Goal: Information Seeking & Learning: Learn about a topic

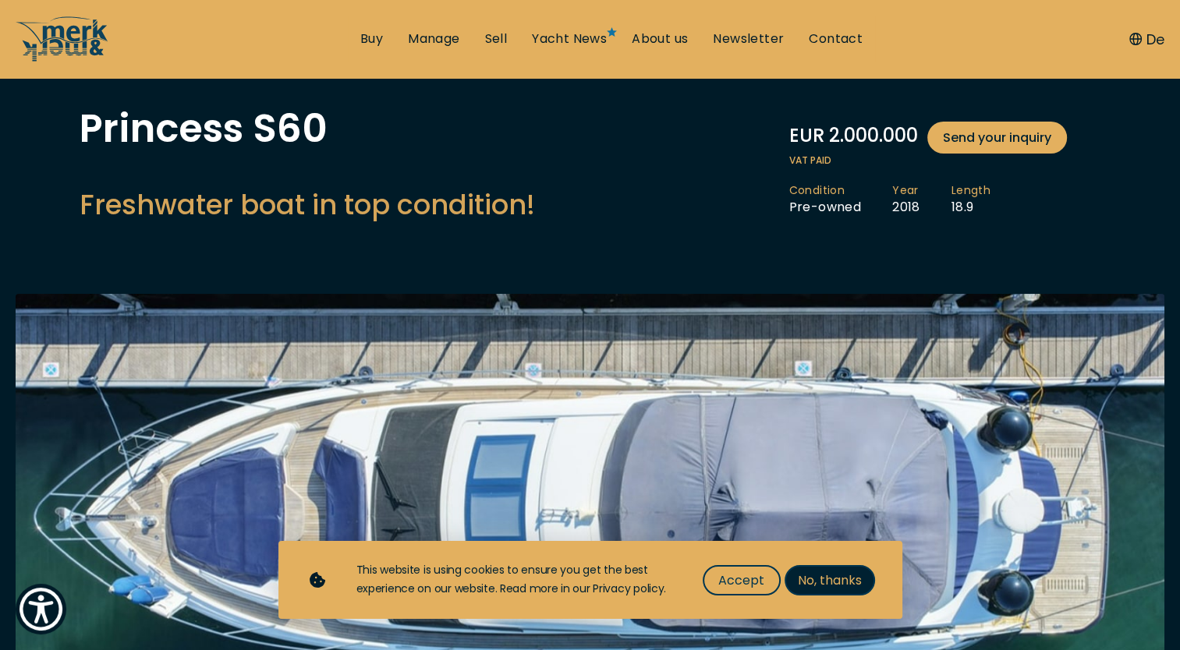
click at [839, 586] on span "No, thanks" at bounding box center [830, 580] width 64 height 19
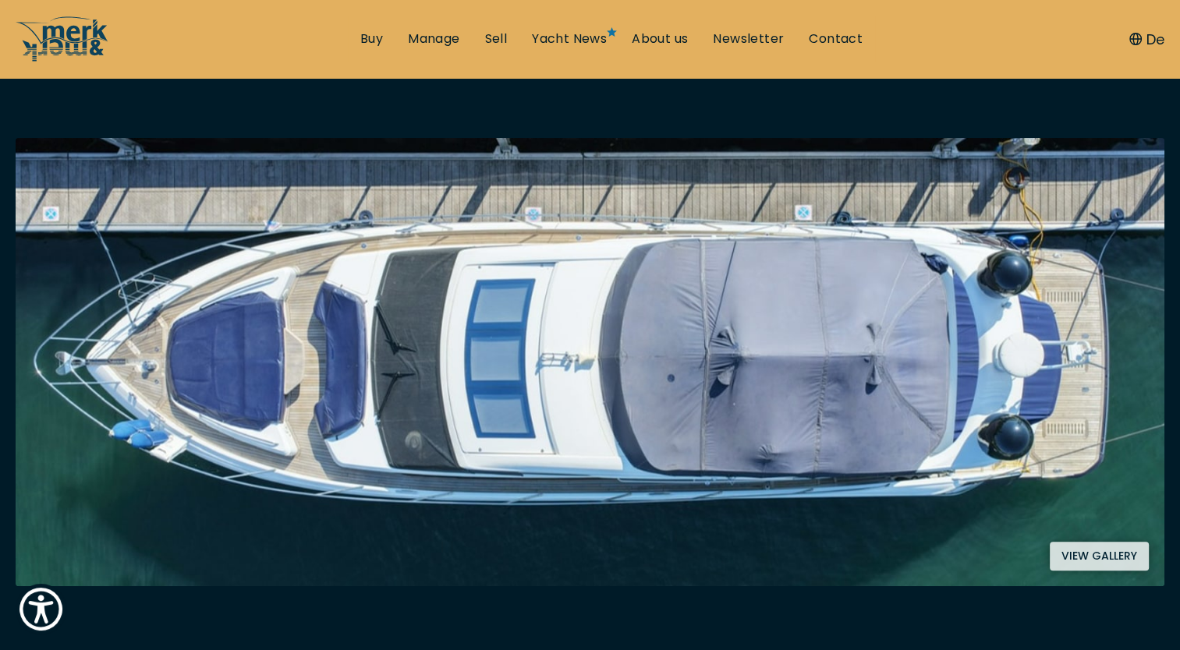
scroll to position [234, 0]
click at [1108, 554] on button "View gallery" at bounding box center [1099, 556] width 99 height 29
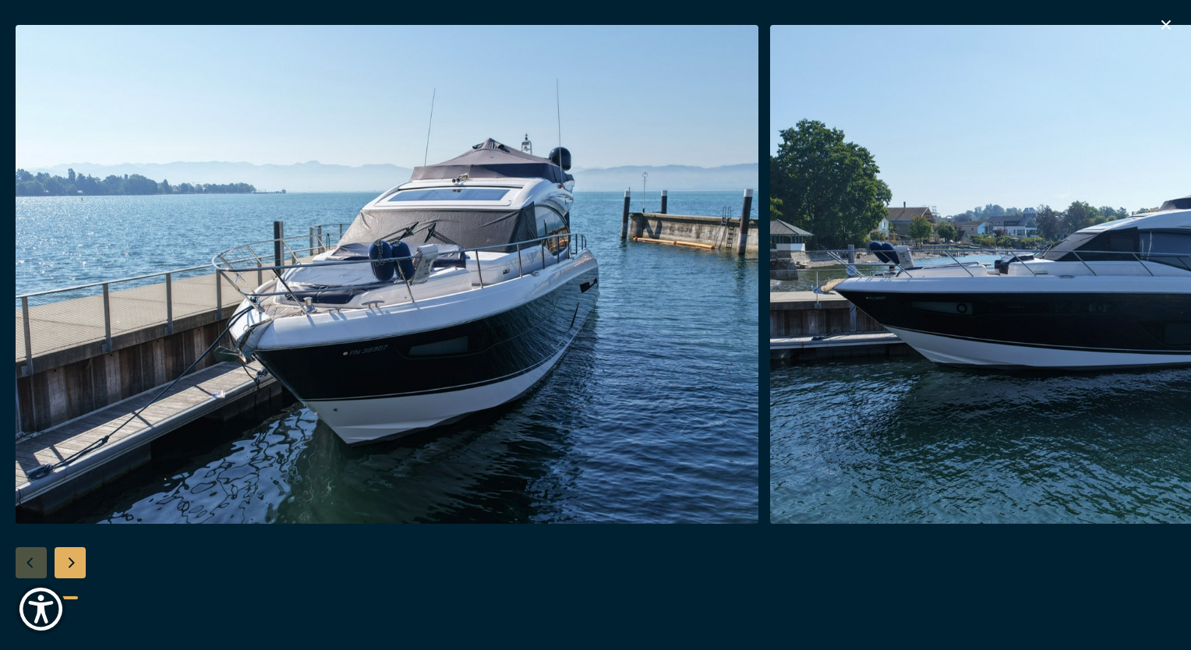
click at [78, 562] on div "Next slide" at bounding box center [70, 562] width 31 height 31
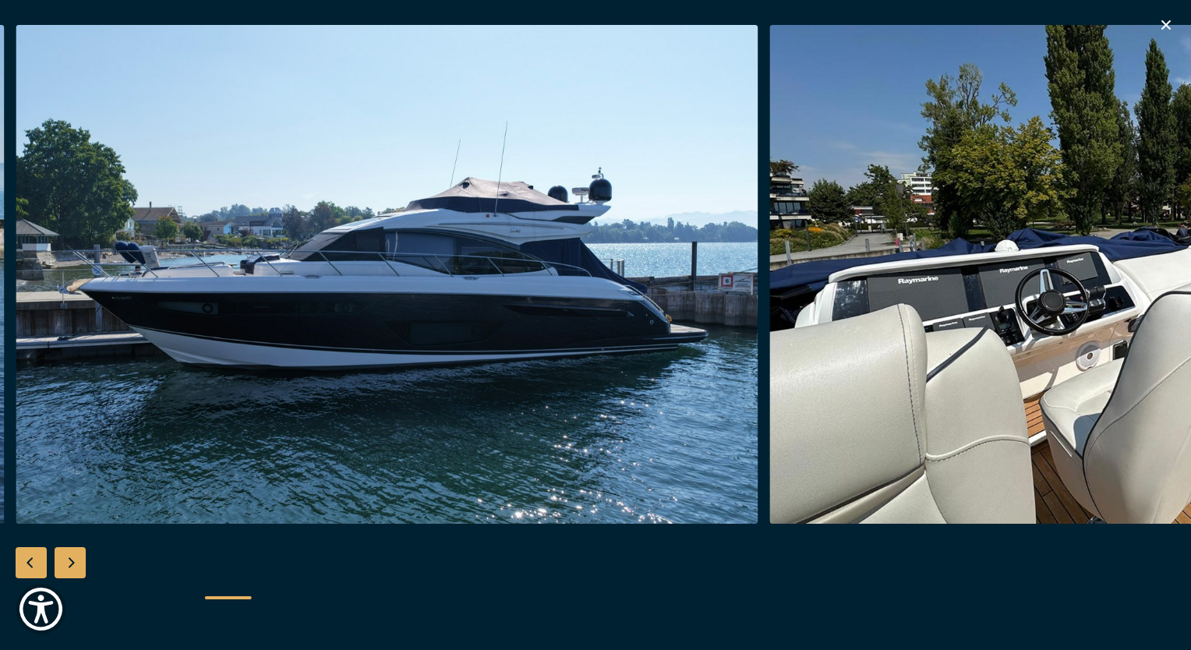
click at [27, 571] on div "Previous slide" at bounding box center [31, 562] width 31 height 31
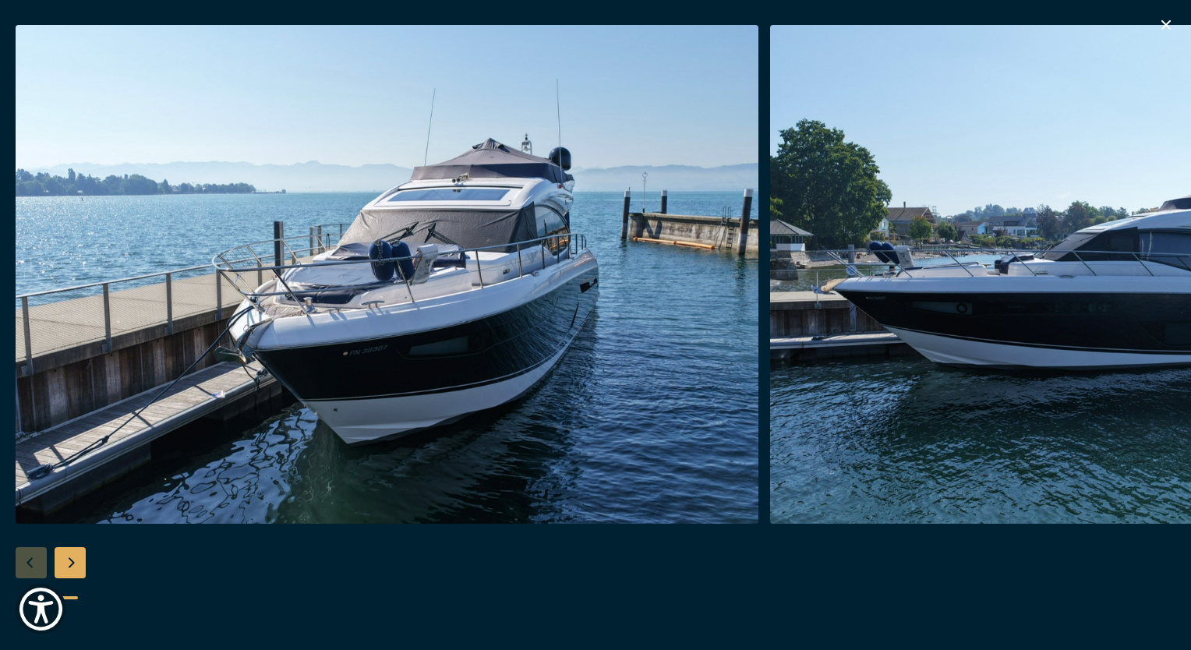
click at [76, 569] on div "Next slide" at bounding box center [70, 562] width 31 height 31
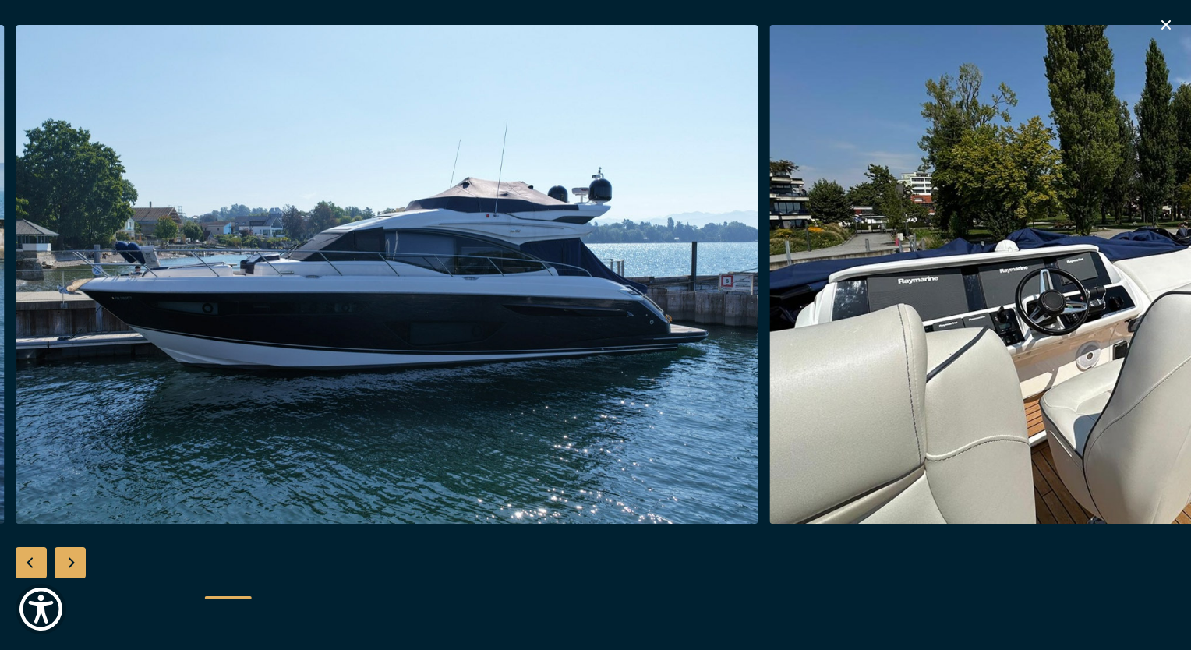
click at [76, 569] on div "Next slide" at bounding box center [70, 562] width 31 height 31
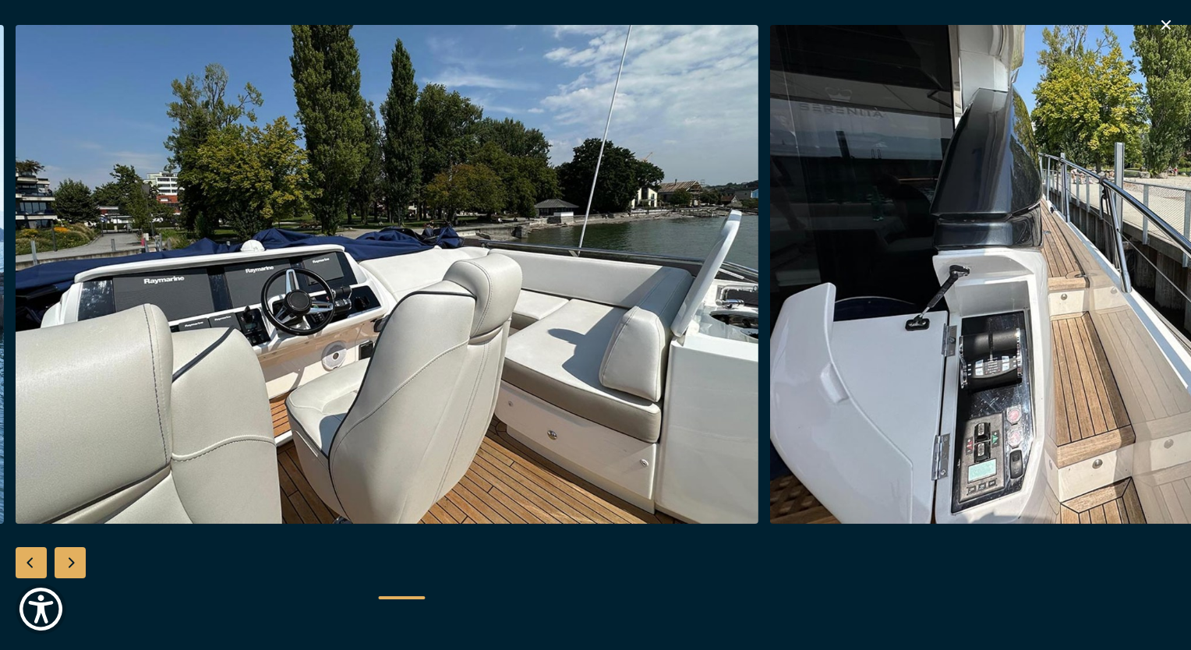
click at [76, 568] on div "Next slide" at bounding box center [70, 562] width 31 height 31
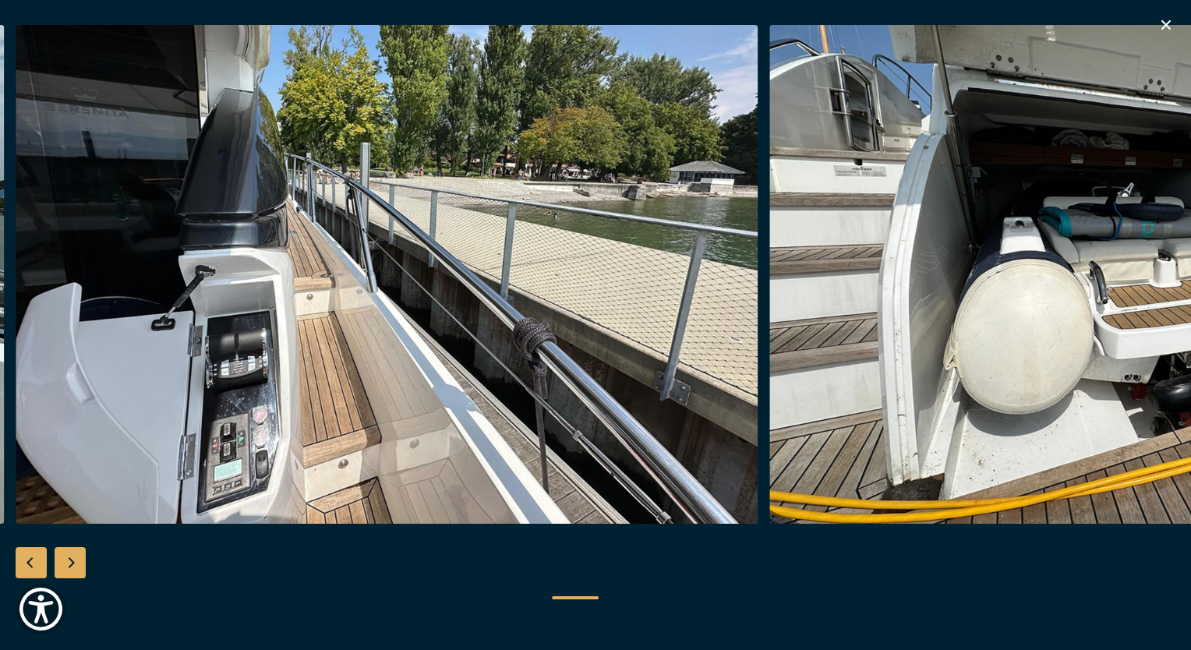
click at [76, 568] on div "Next slide" at bounding box center [70, 562] width 31 height 31
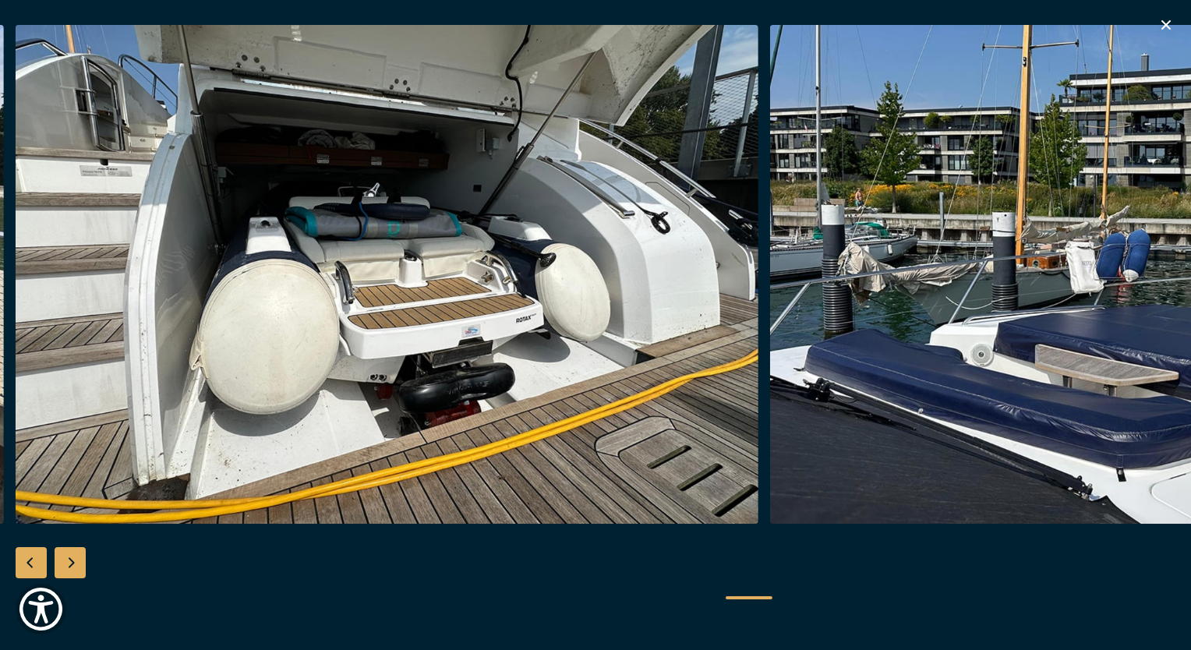
click at [76, 568] on div "Next slide" at bounding box center [70, 562] width 31 height 31
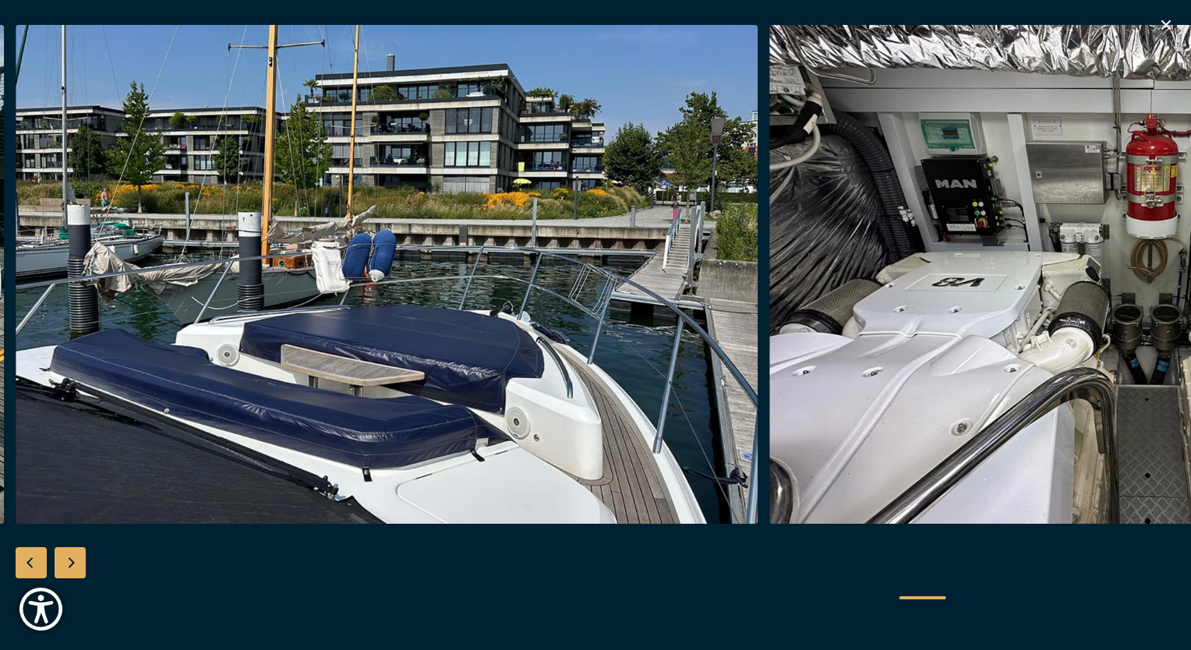
click at [76, 568] on div "Next slide" at bounding box center [70, 562] width 31 height 31
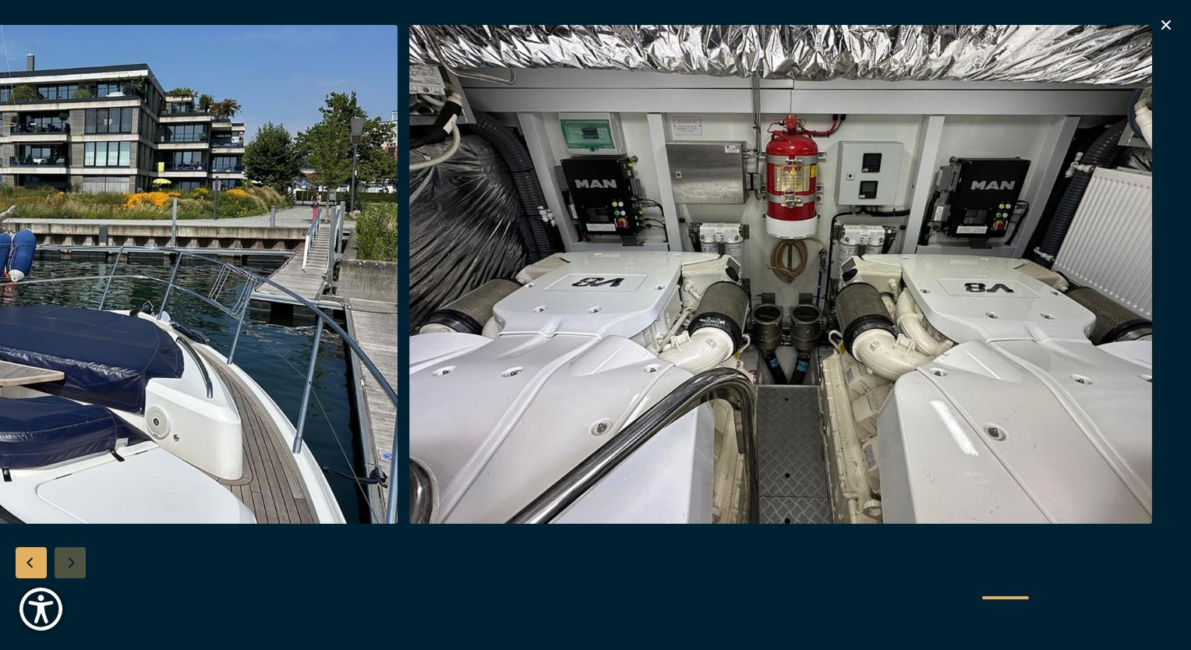
click at [76, 568] on div at bounding box center [595, 325] width 1191 height 600
click at [1169, 25] on icon "button" at bounding box center [1166, 25] width 19 height 19
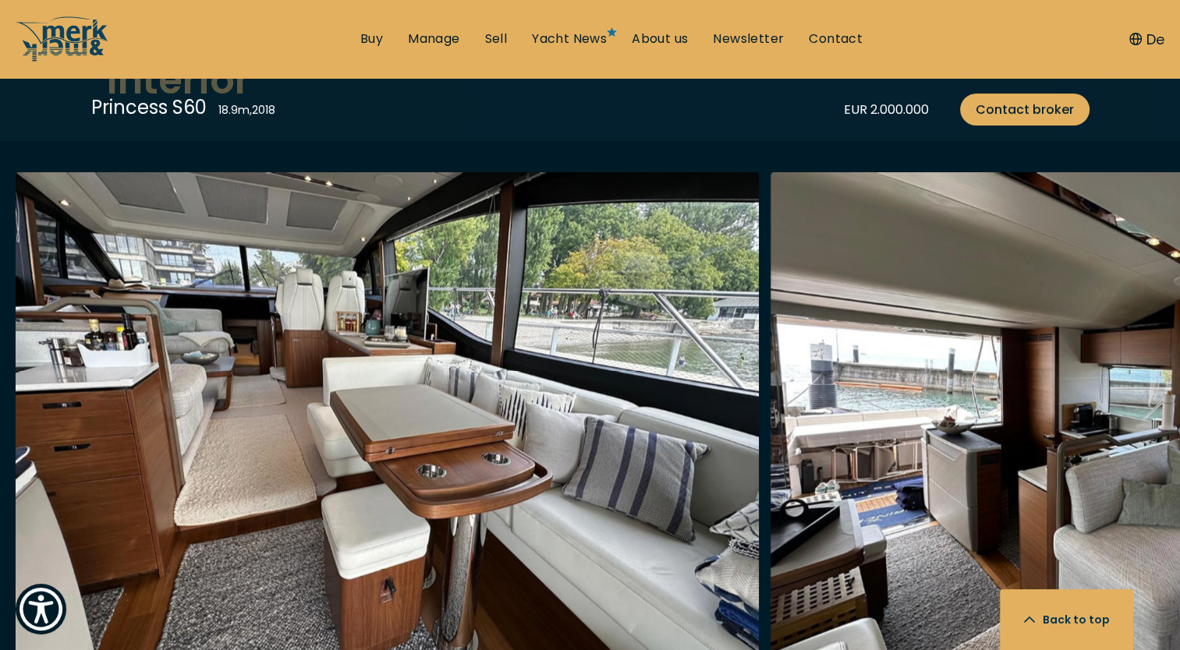
scroll to position [2807, 0]
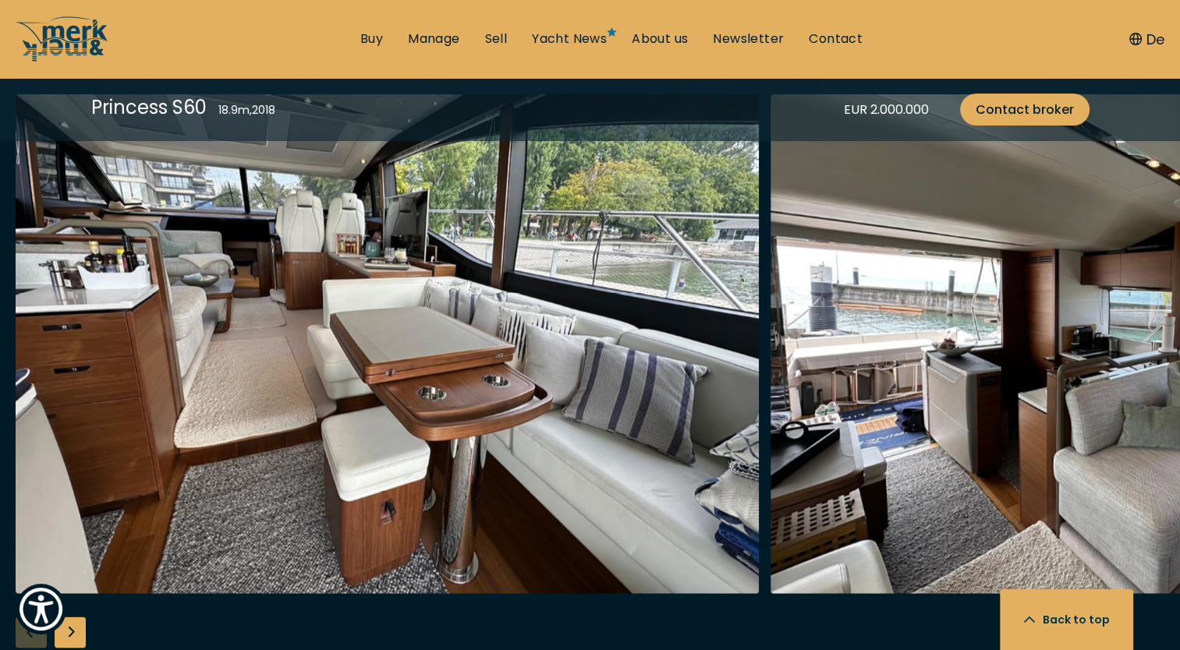
click at [76, 621] on div "Next slide" at bounding box center [70, 632] width 31 height 31
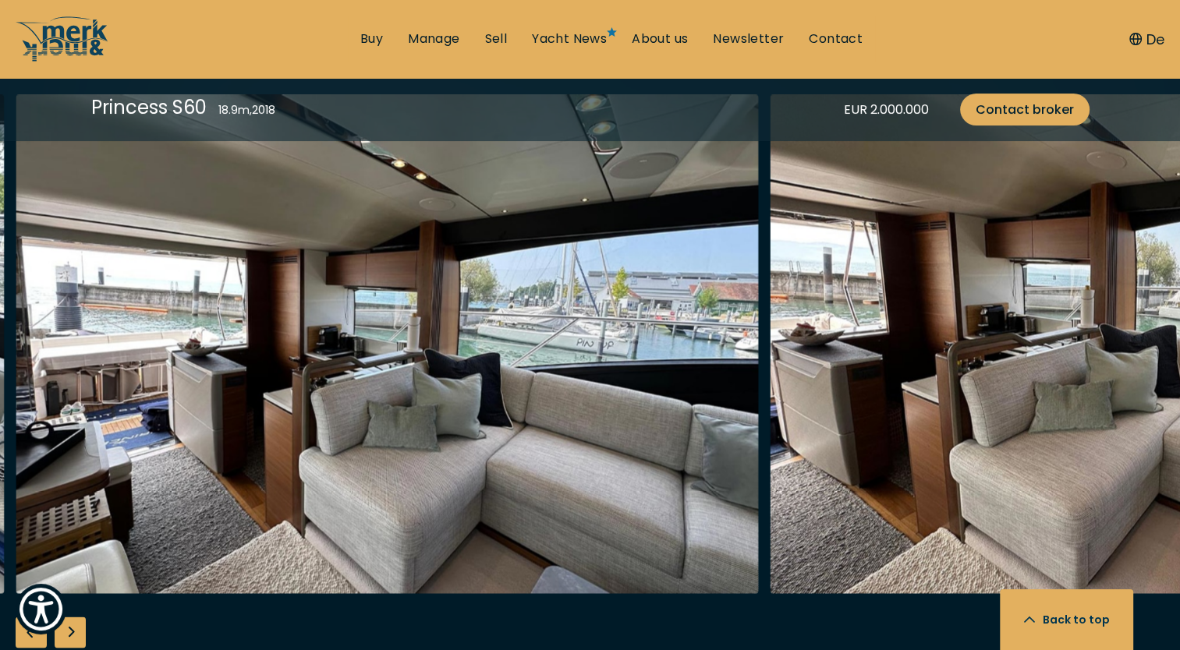
click at [76, 621] on div "Next slide" at bounding box center [70, 632] width 31 height 31
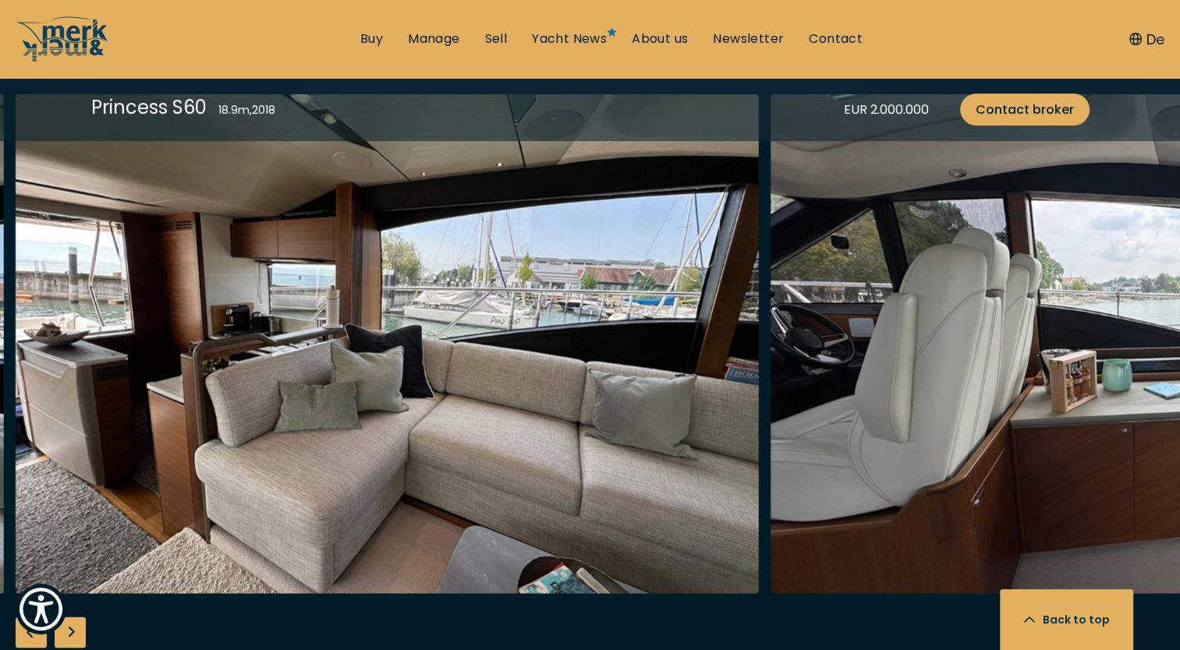
click at [76, 621] on div "Next slide" at bounding box center [70, 632] width 31 height 31
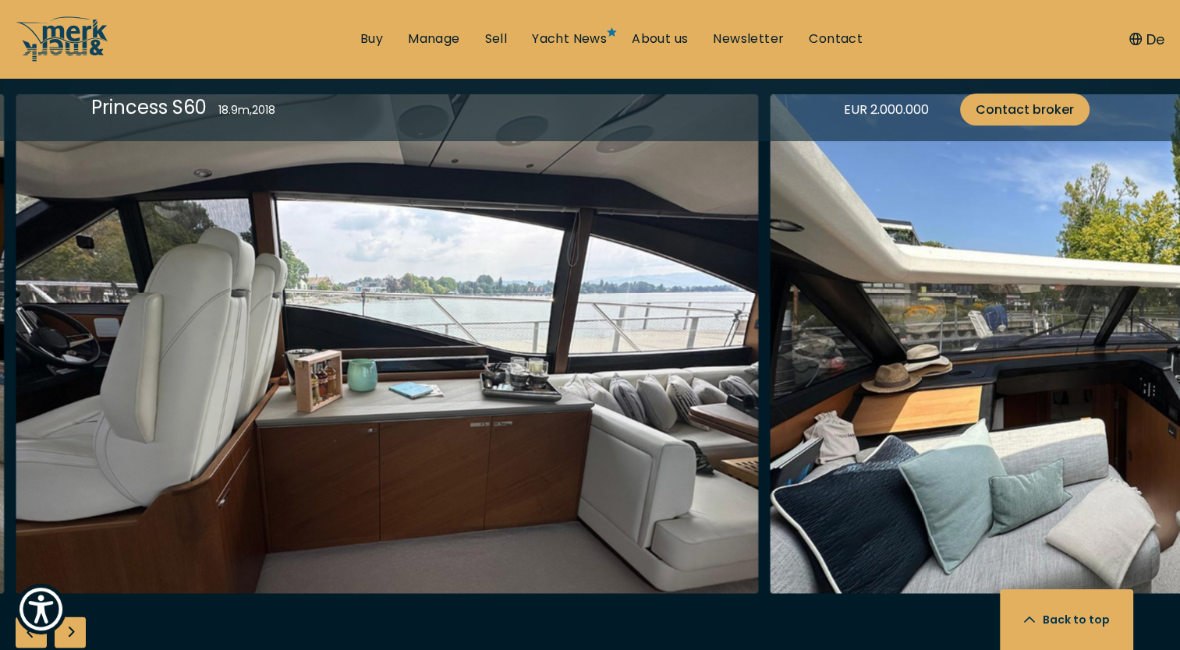
click at [76, 621] on div "Next slide" at bounding box center [70, 632] width 31 height 31
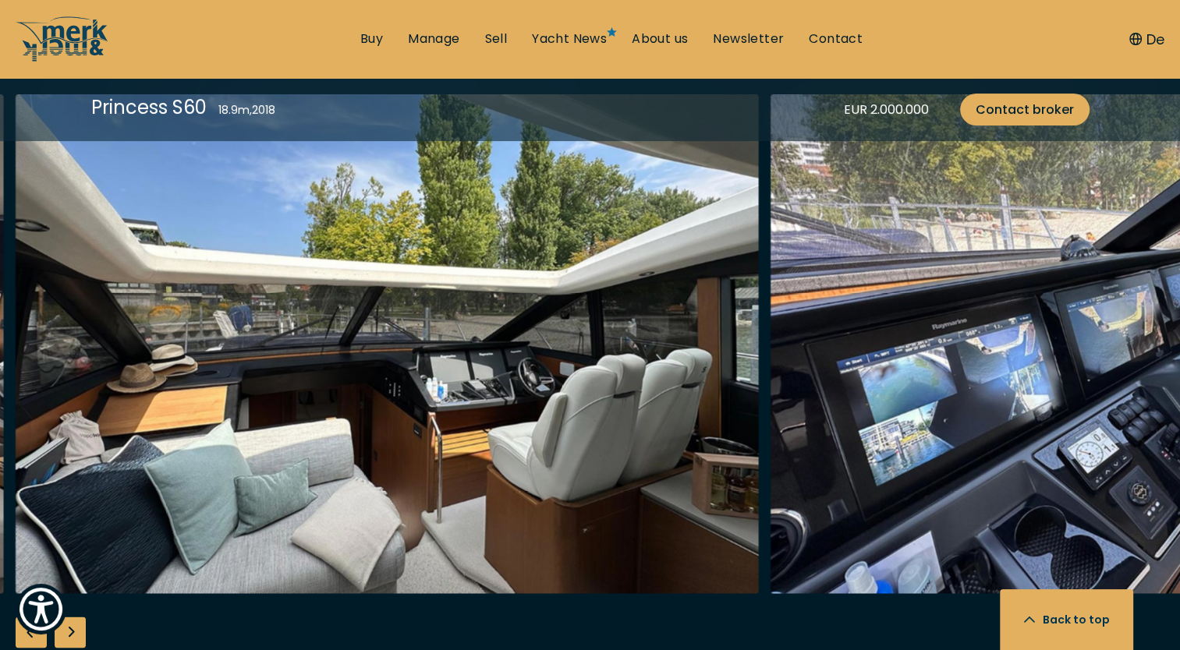
click at [76, 621] on div "Next slide" at bounding box center [70, 632] width 31 height 31
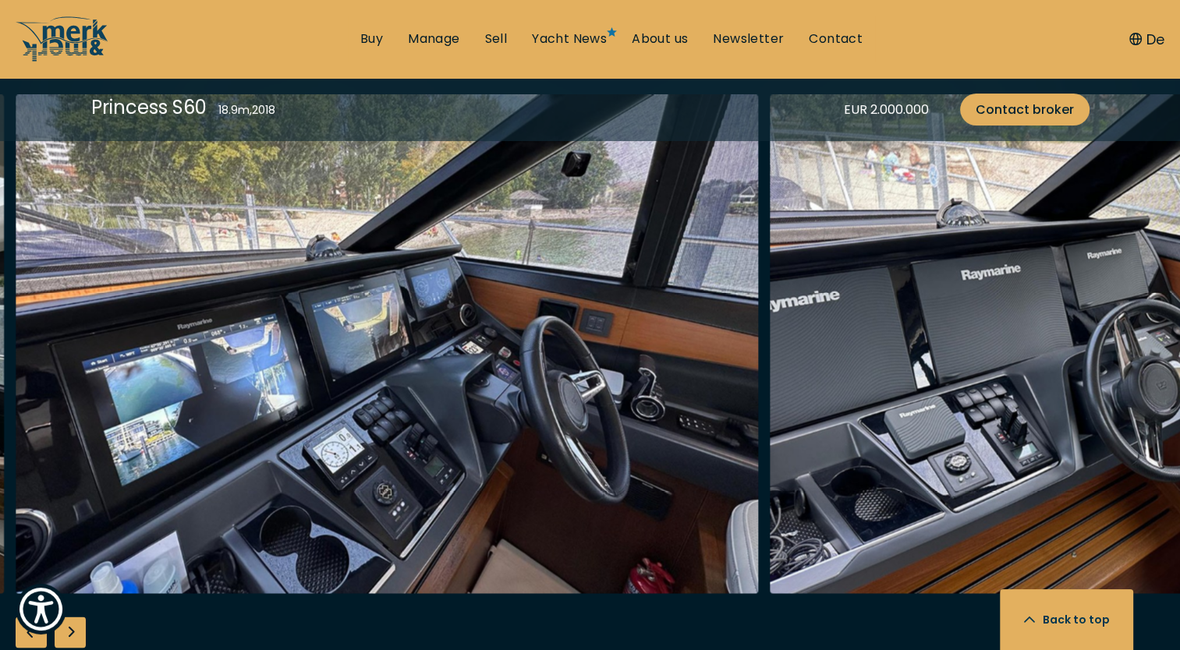
click at [76, 621] on div "Next slide" at bounding box center [70, 632] width 31 height 31
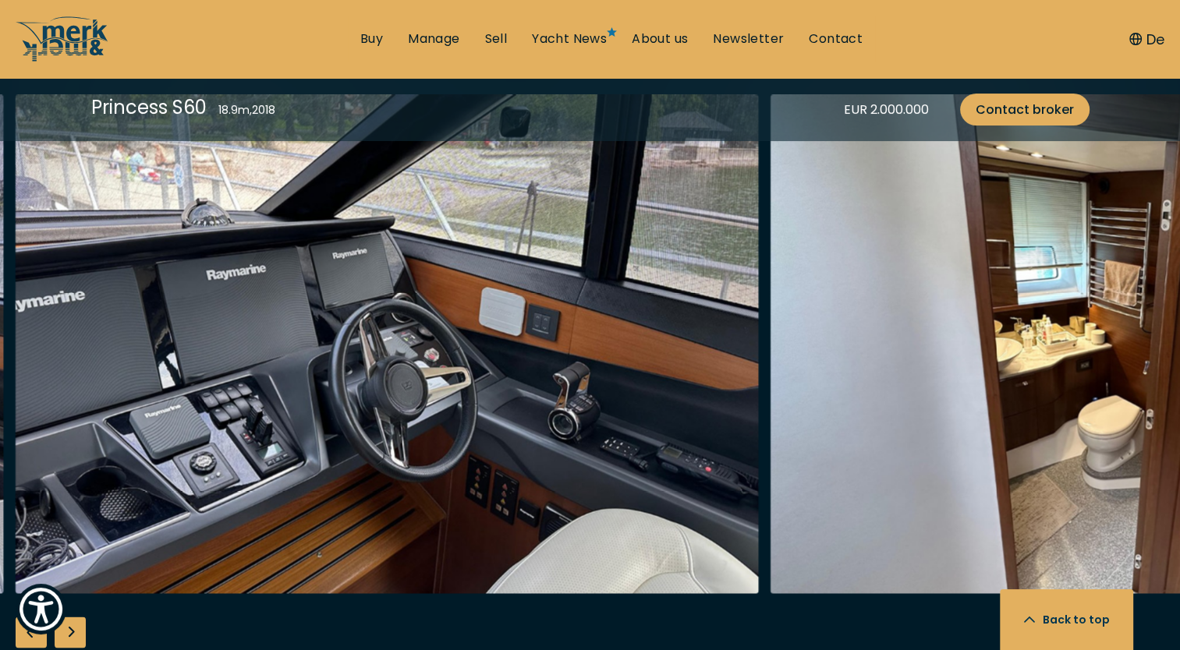
click at [76, 621] on div "Next slide" at bounding box center [70, 632] width 31 height 31
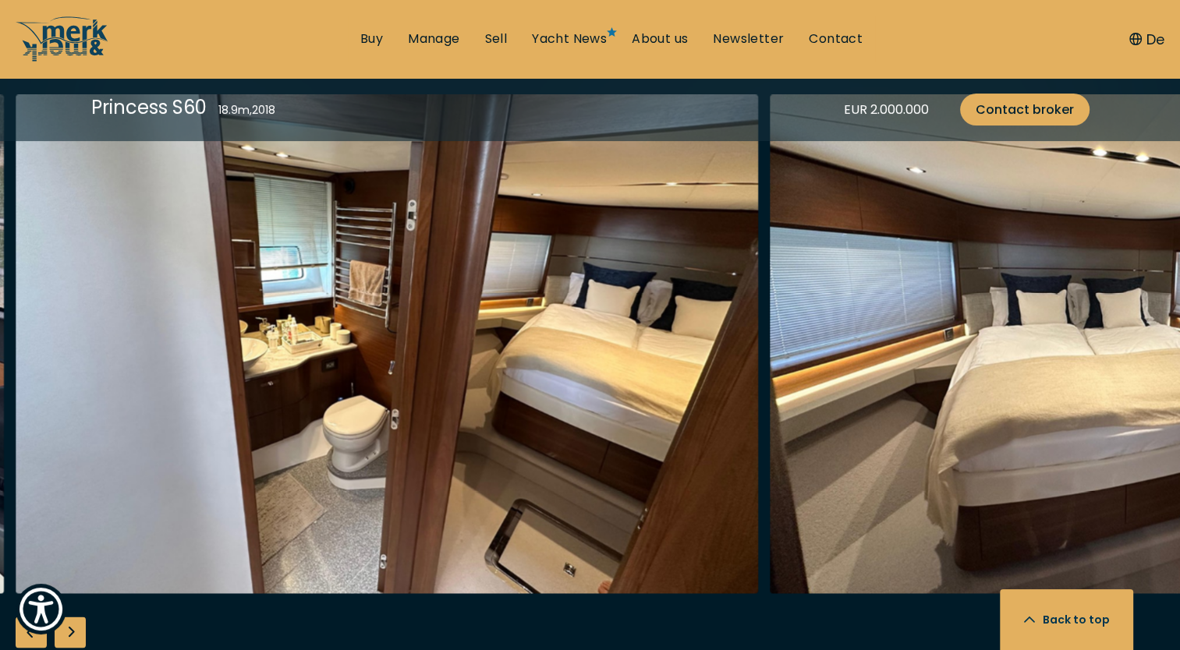
click at [76, 621] on div "Next slide" at bounding box center [70, 632] width 31 height 31
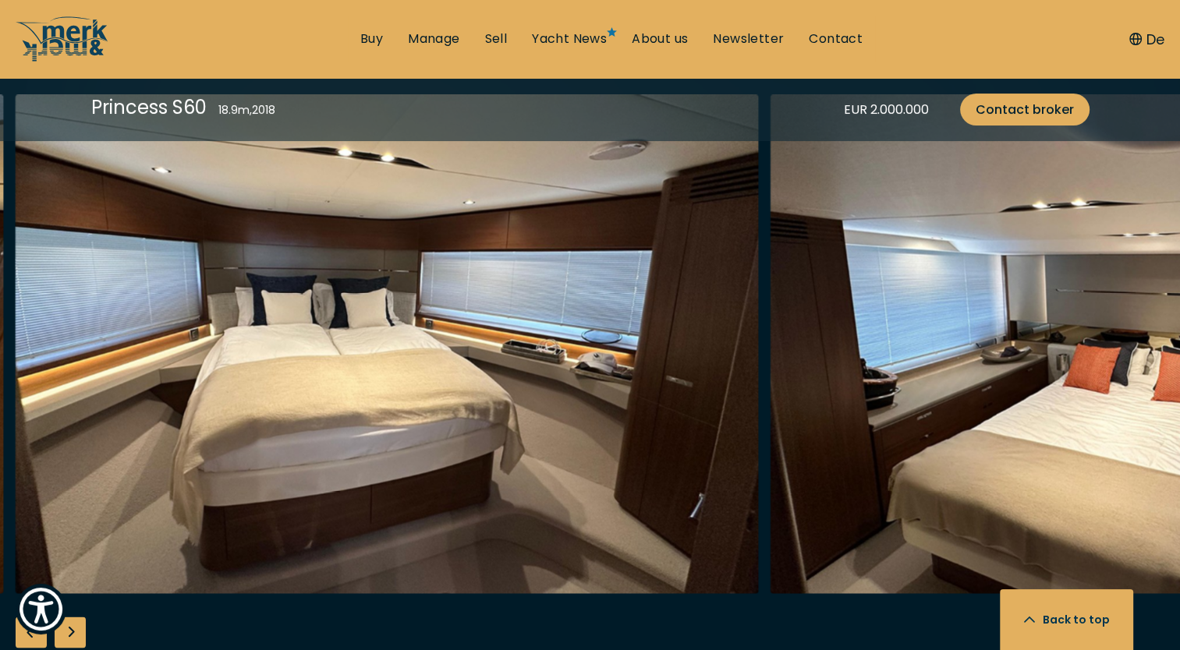
click at [76, 621] on div "Next slide" at bounding box center [70, 632] width 31 height 31
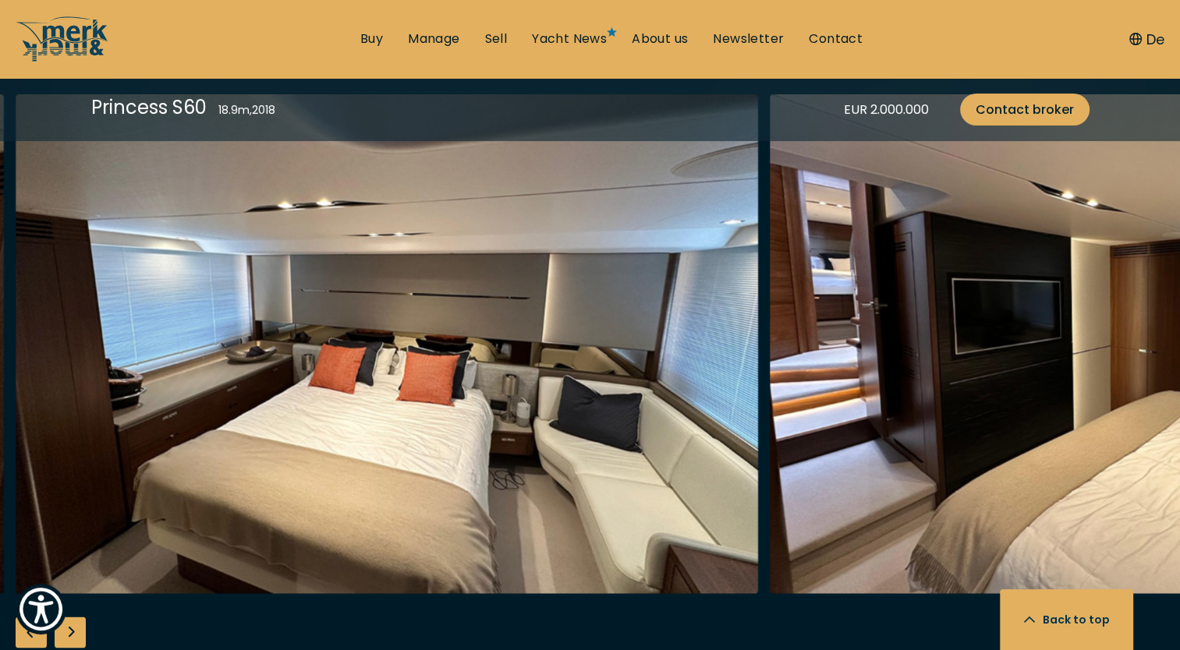
click at [76, 621] on div "Next slide" at bounding box center [70, 632] width 31 height 31
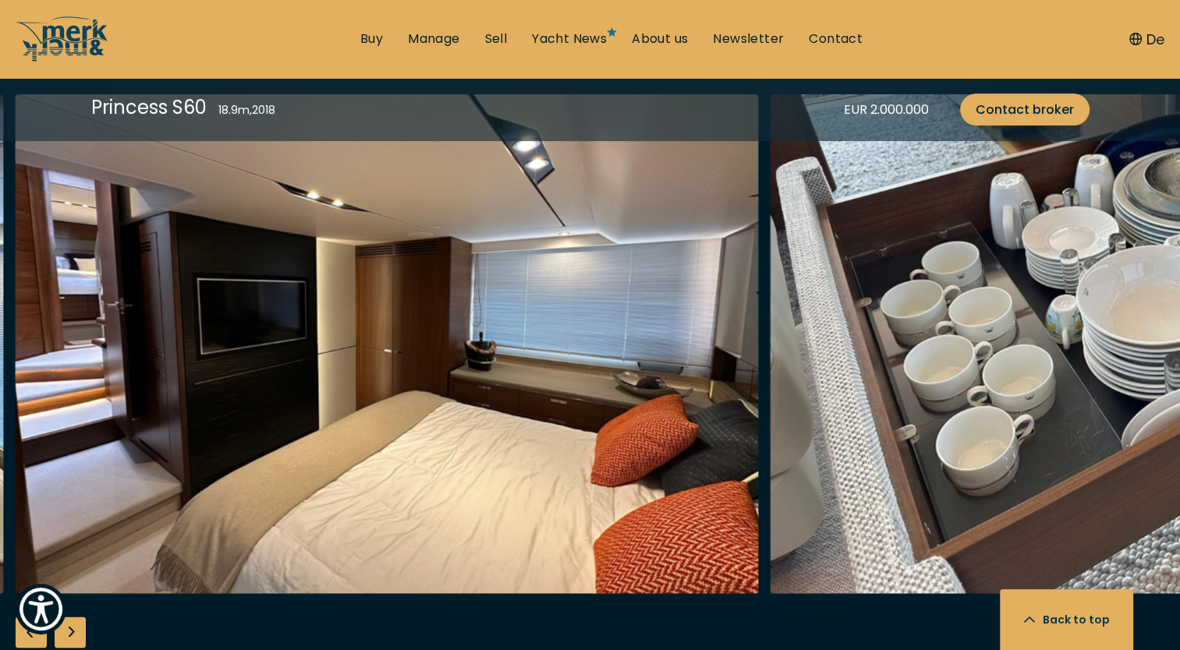
click at [76, 621] on div "Next slide" at bounding box center [70, 632] width 31 height 31
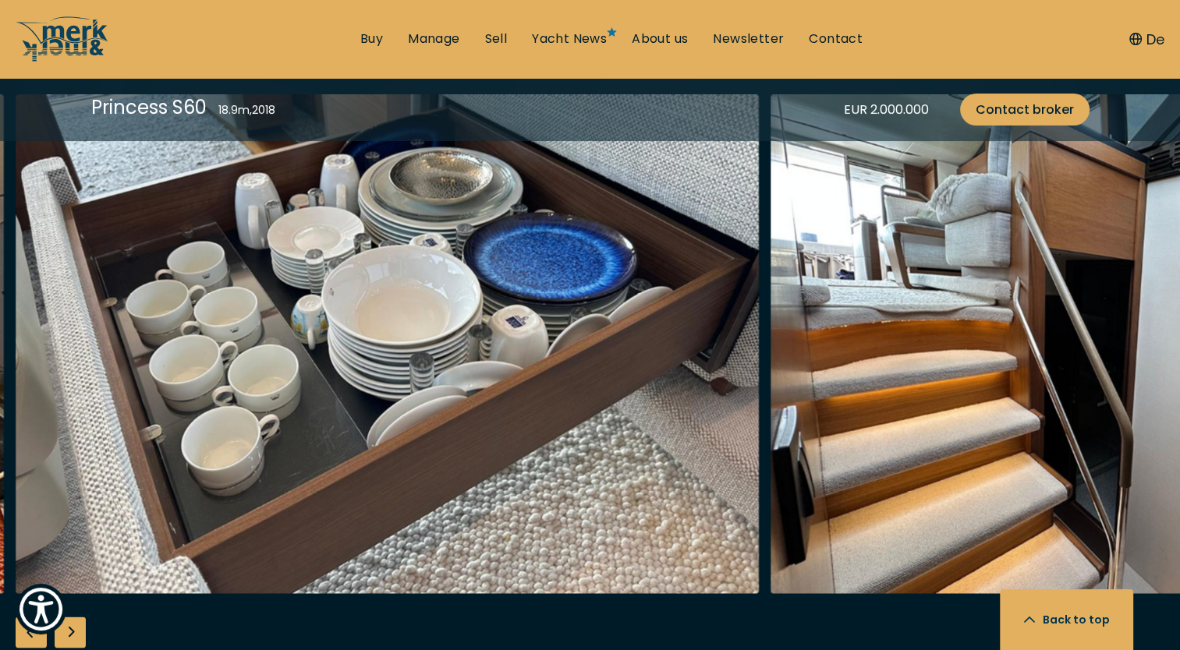
click at [76, 621] on div "Next slide" at bounding box center [70, 632] width 31 height 31
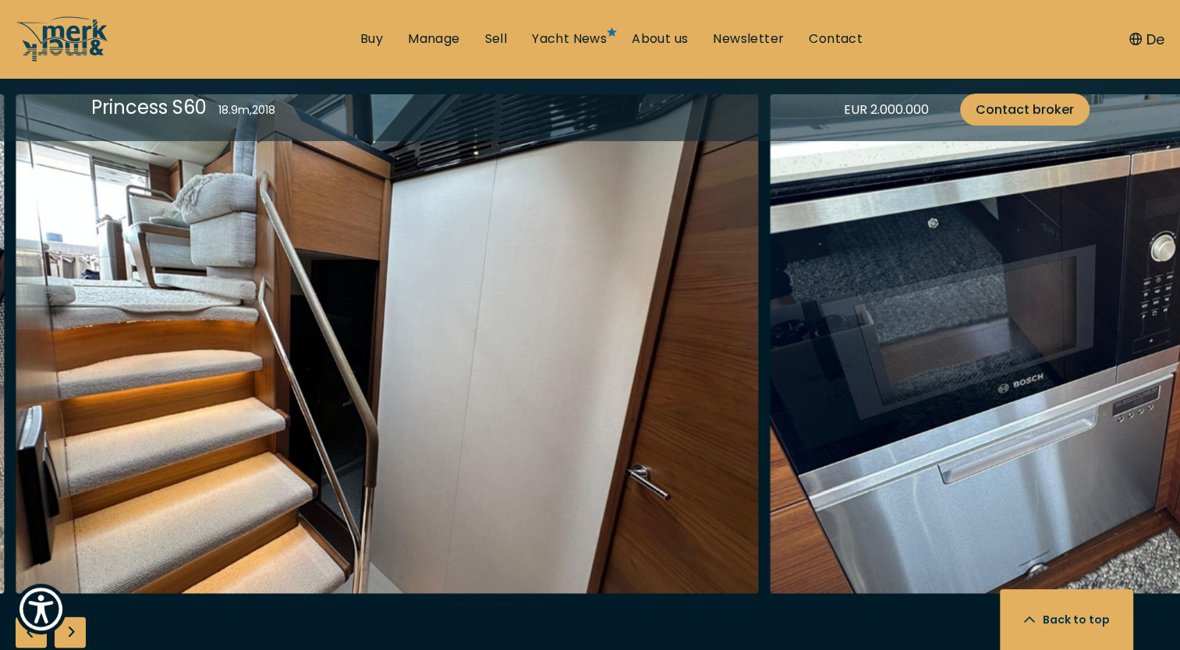
click at [76, 621] on div "Next slide" at bounding box center [70, 632] width 31 height 31
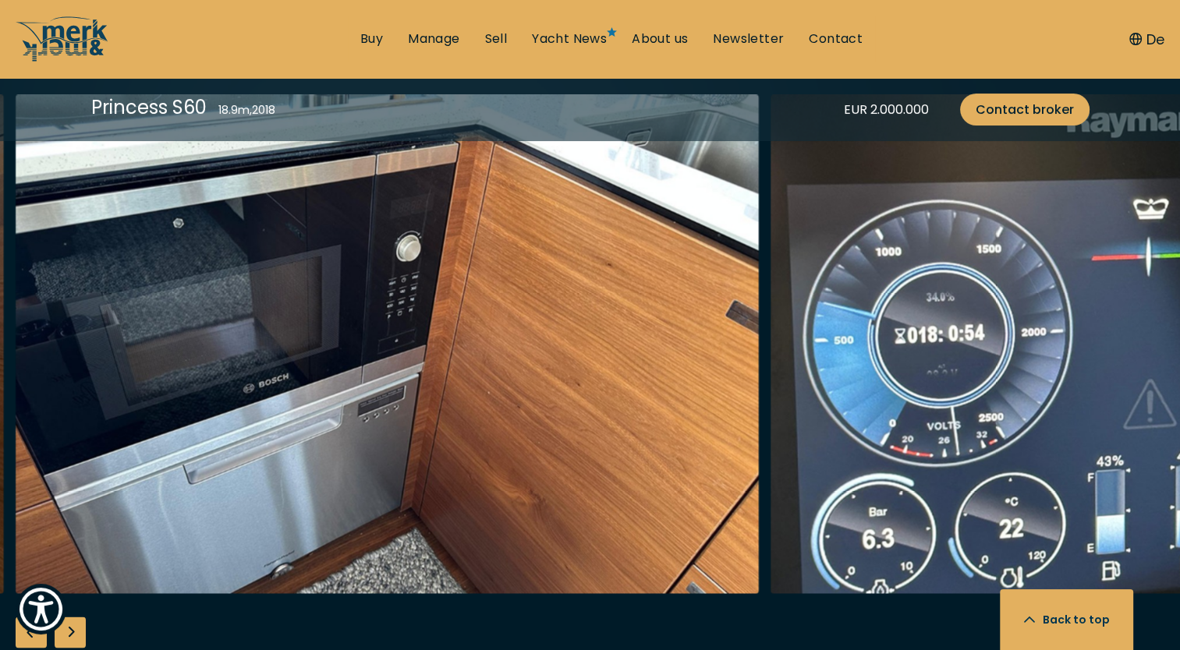
click at [76, 621] on div "Next slide" at bounding box center [70, 632] width 31 height 31
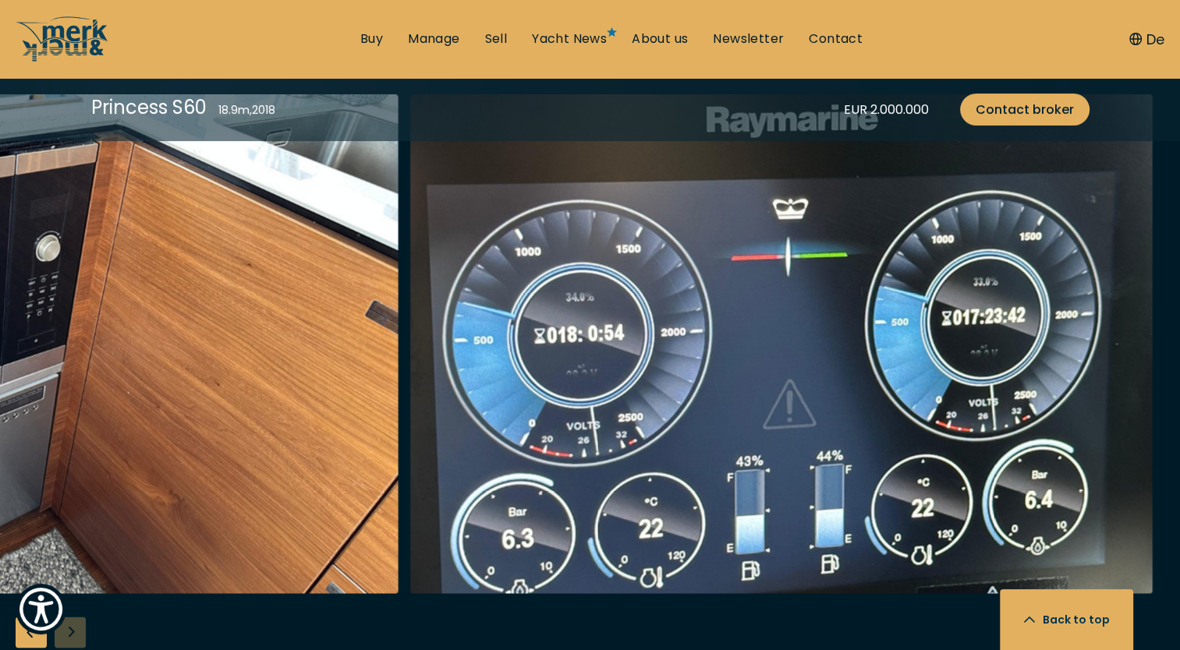
click at [76, 621] on div at bounding box center [590, 394] width 1180 height 600
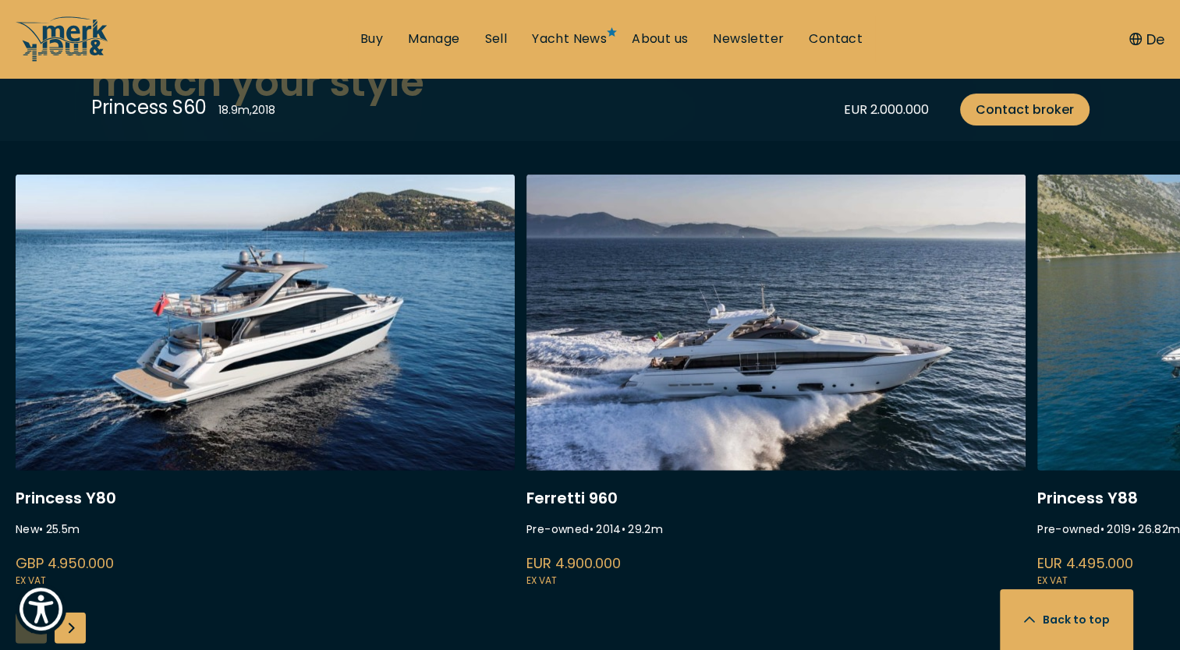
scroll to position [4055, 0]
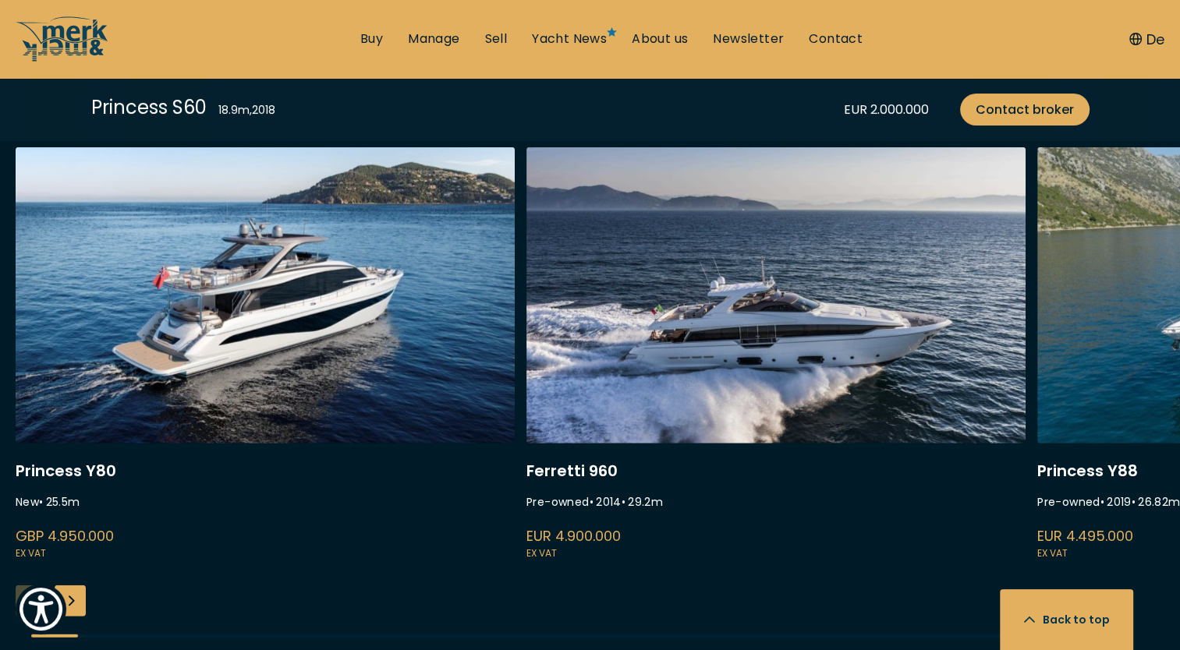
click at [81, 606] on div "Next slide" at bounding box center [70, 601] width 31 height 31
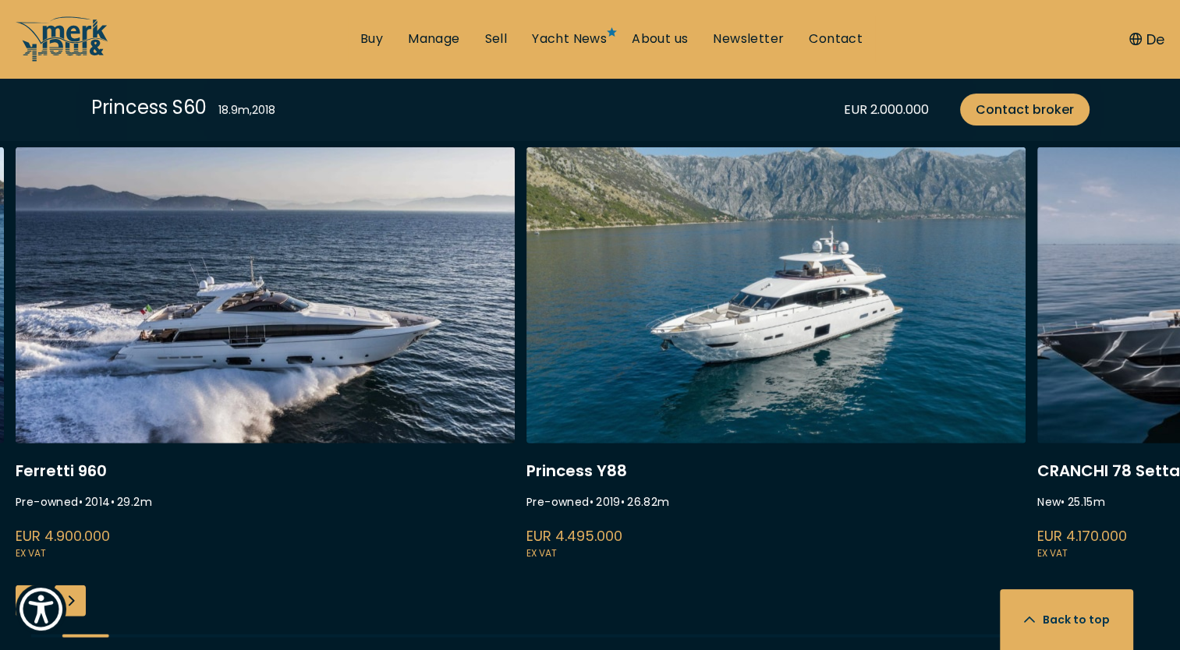
click at [81, 605] on div "Next slide" at bounding box center [70, 601] width 31 height 31
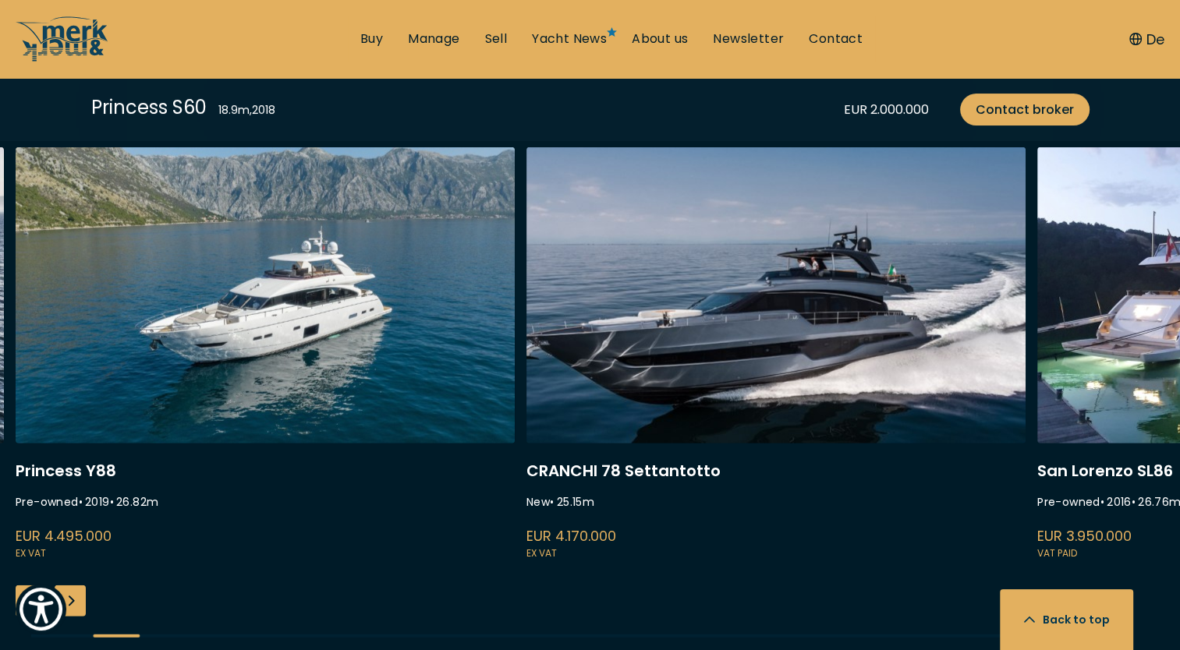
click at [81, 605] on div "Next slide" at bounding box center [70, 601] width 31 height 31
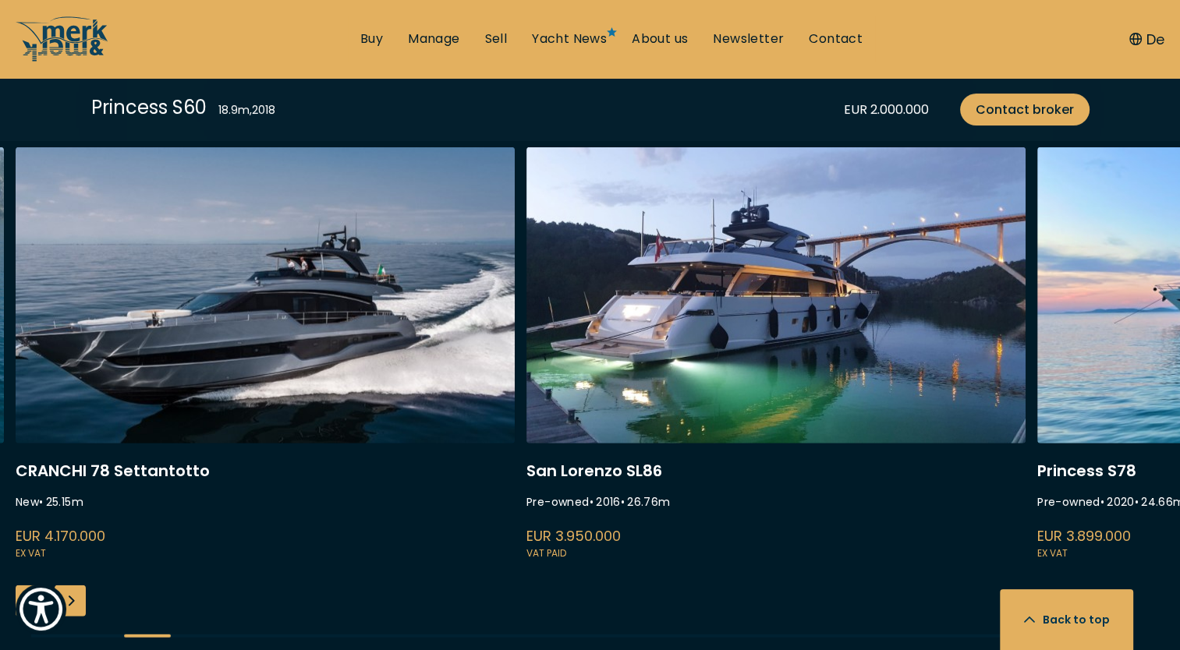
click at [81, 605] on div "Next slide" at bounding box center [70, 601] width 31 height 31
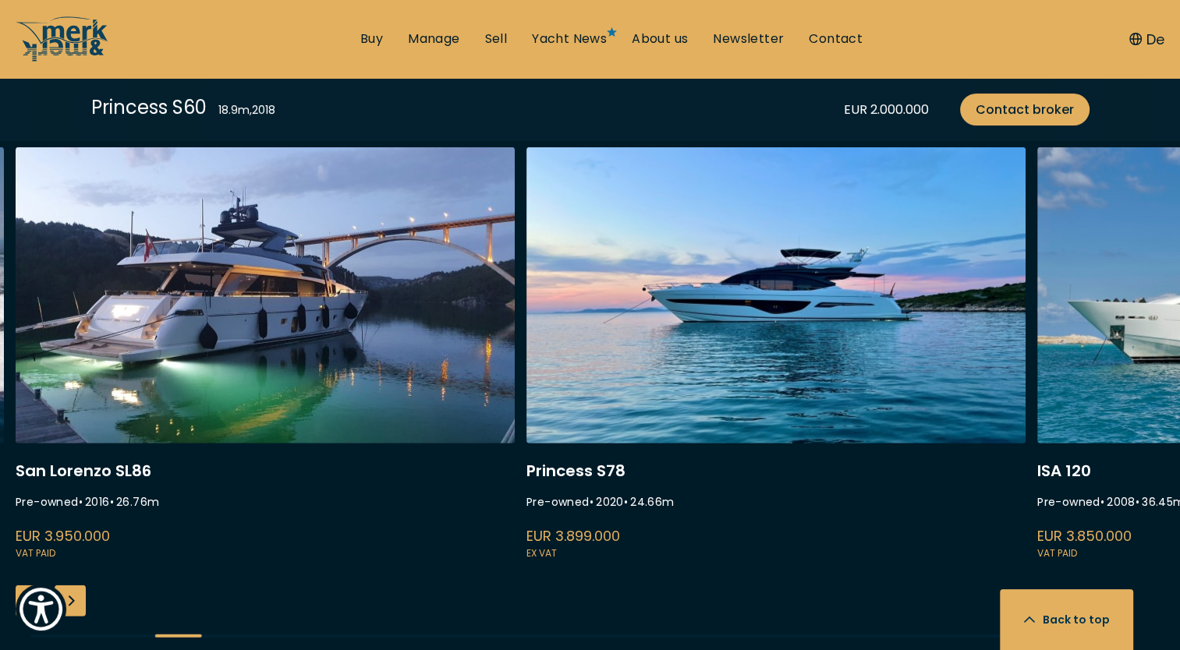
click at [81, 605] on div "Next slide" at bounding box center [70, 601] width 31 height 31
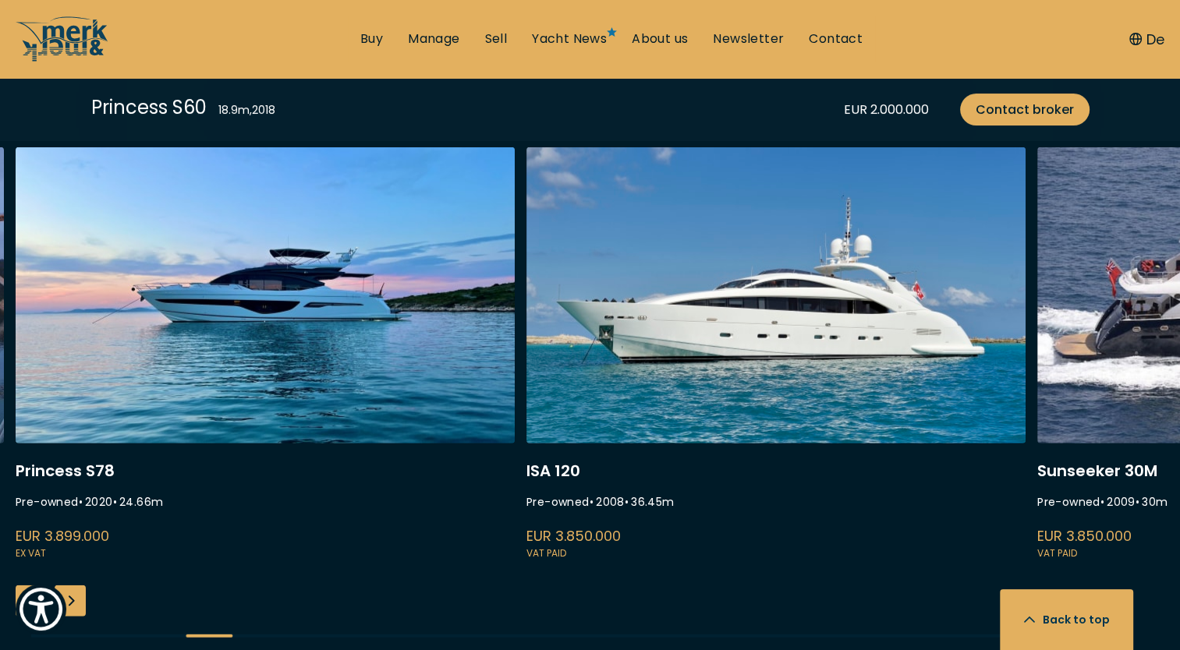
click at [81, 605] on div "Next slide" at bounding box center [70, 601] width 31 height 31
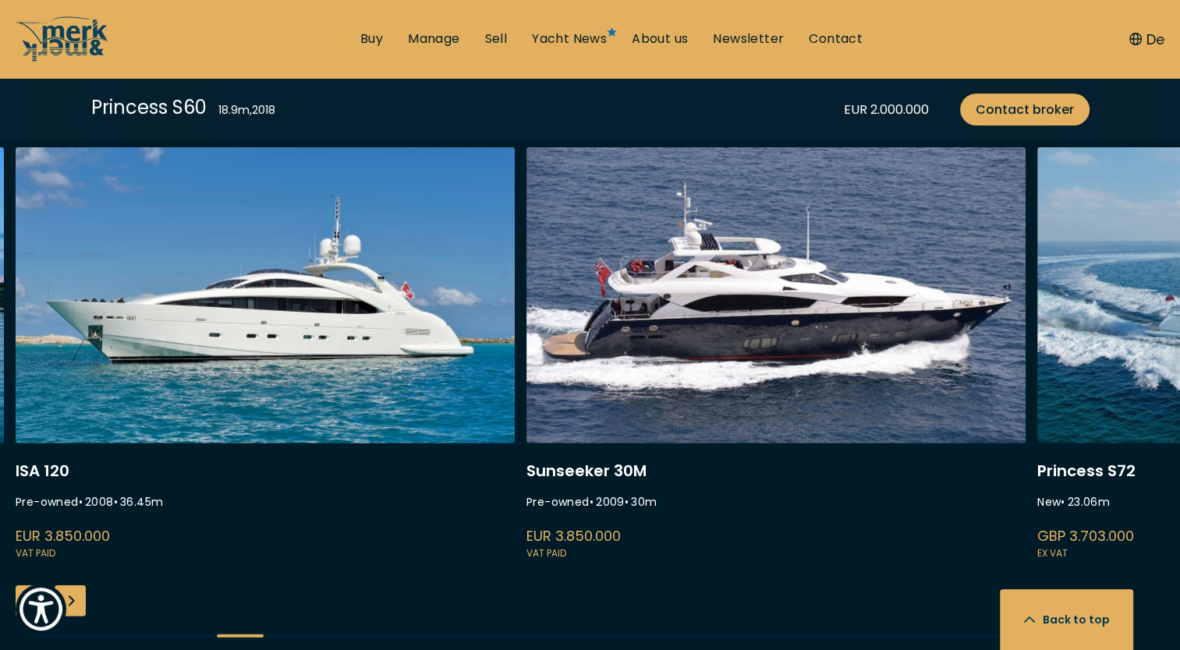
click at [82, 604] on div "Next slide" at bounding box center [70, 601] width 31 height 31
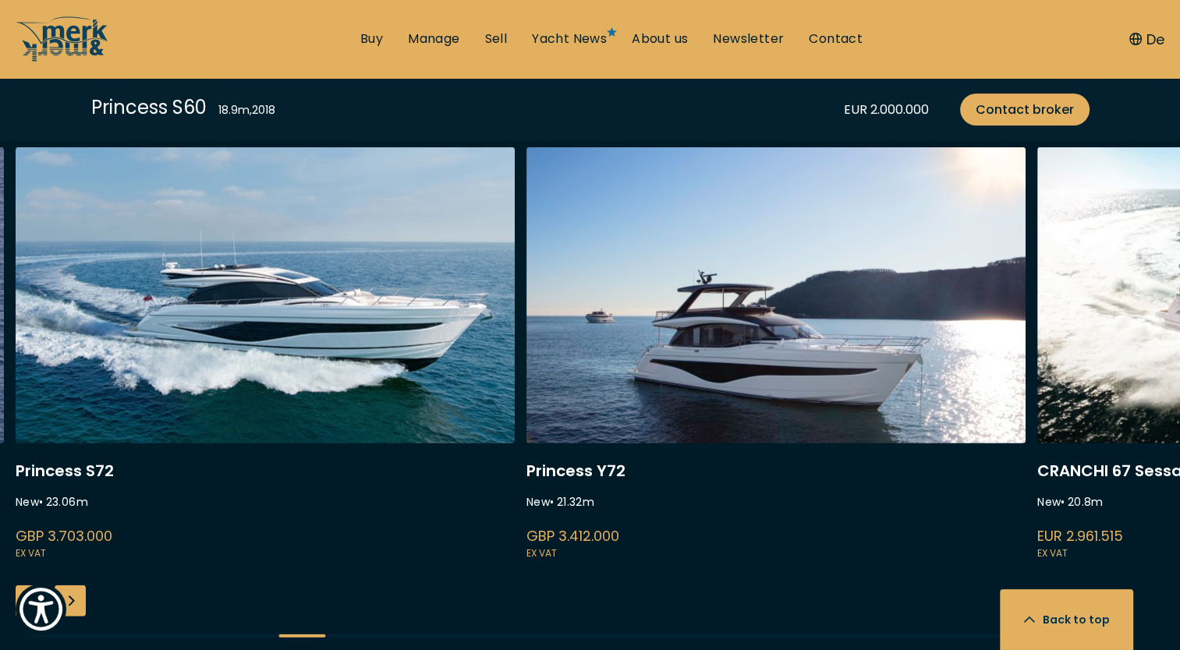
click at [82, 604] on div "Next slide" at bounding box center [70, 601] width 31 height 31
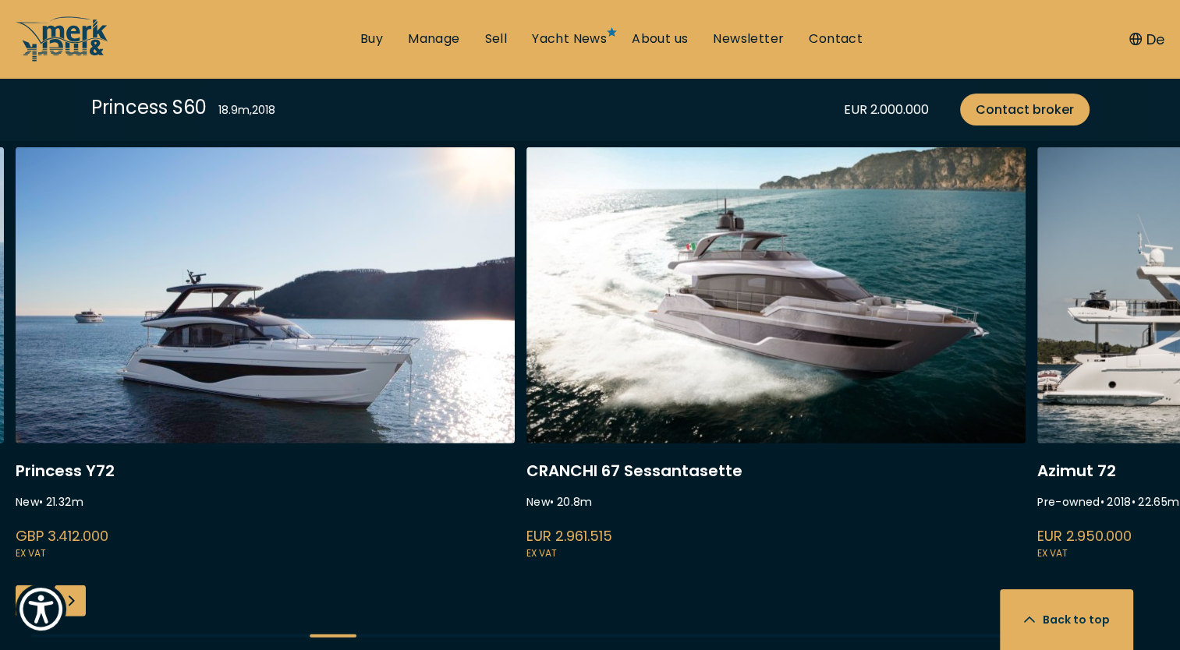
click at [82, 604] on div "Next slide" at bounding box center [70, 601] width 31 height 31
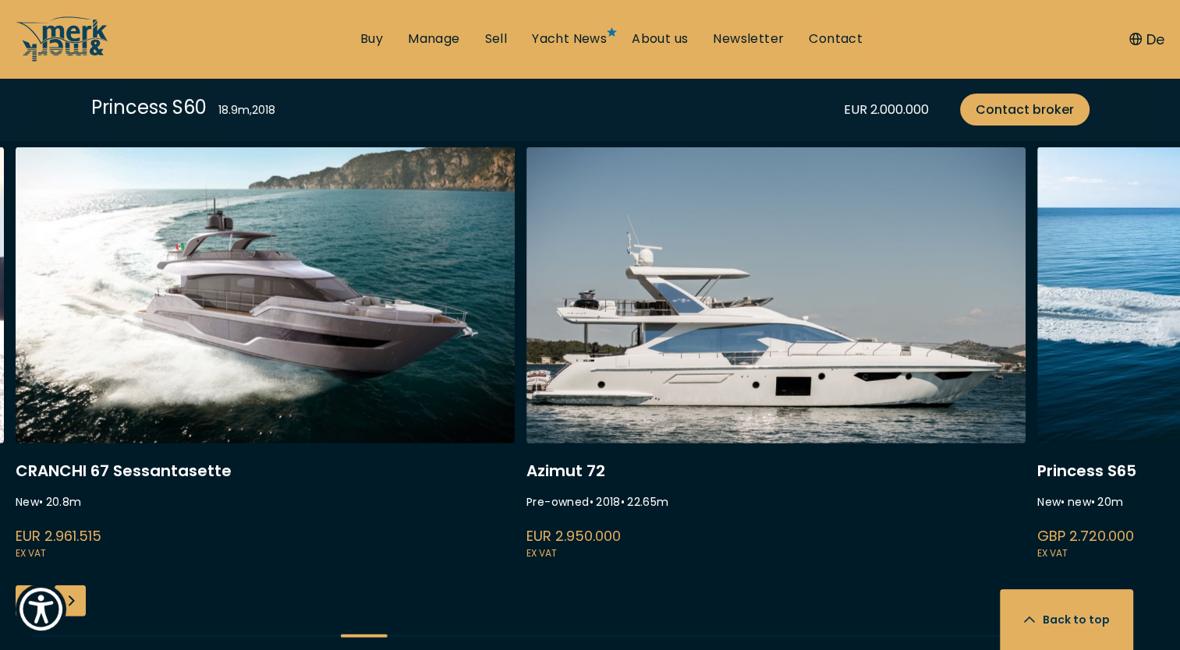
click at [82, 604] on div "Next slide" at bounding box center [70, 601] width 31 height 31
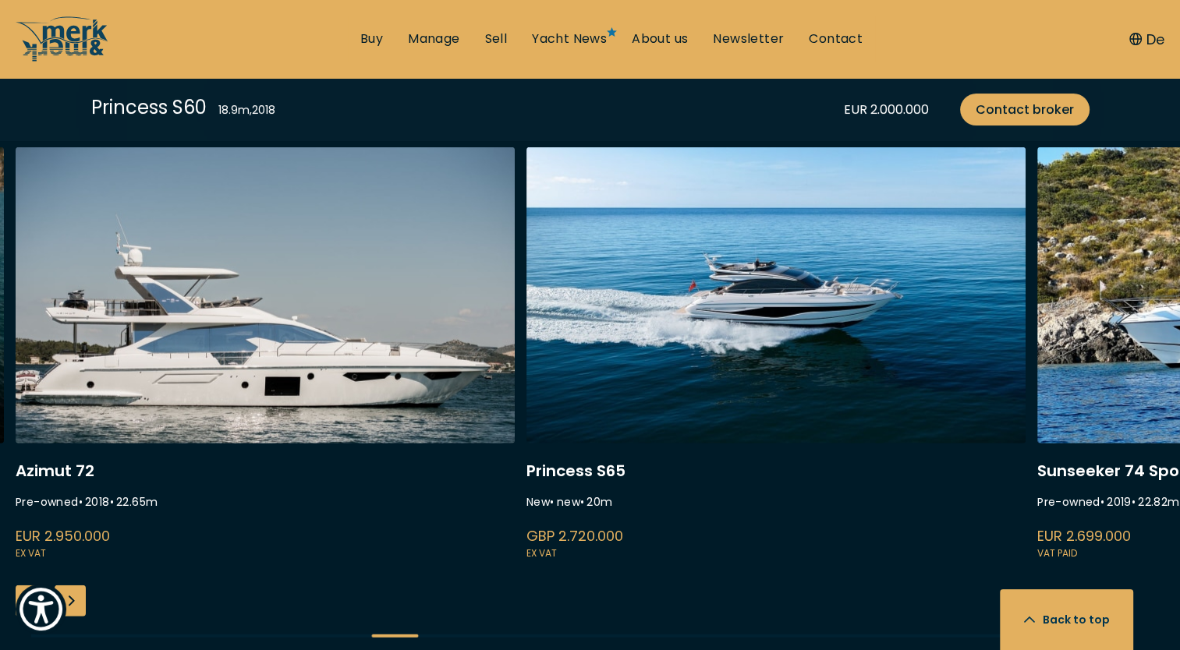
click at [82, 604] on div "Next slide" at bounding box center [70, 601] width 31 height 31
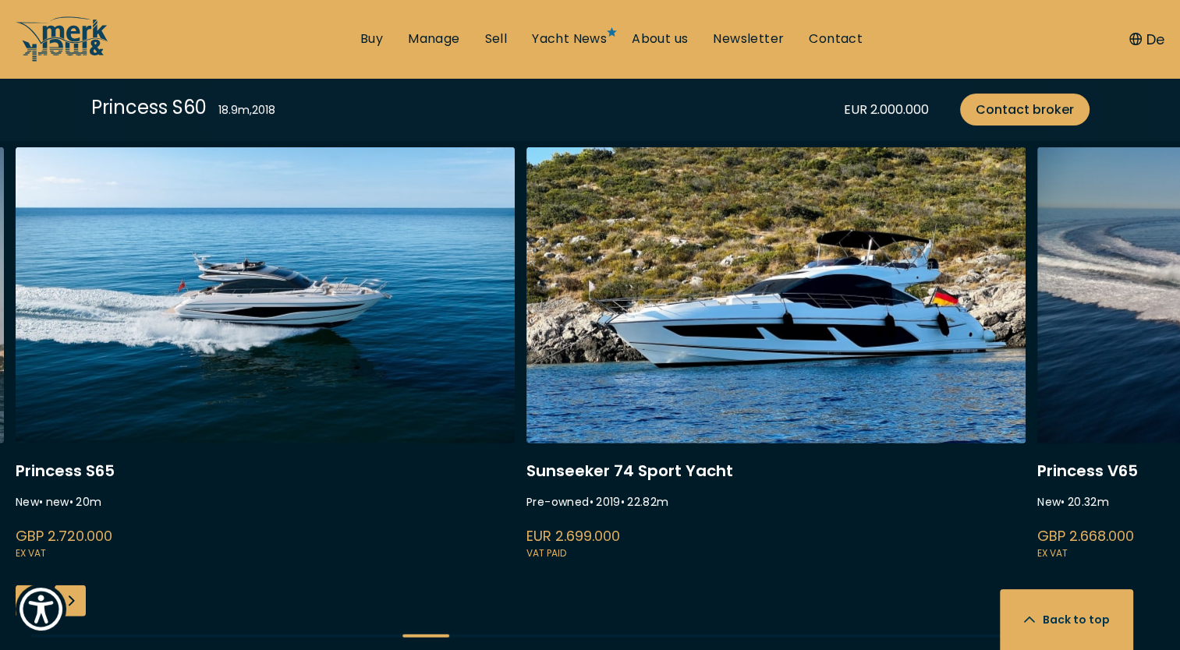
click at [82, 604] on div "Next slide" at bounding box center [70, 601] width 31 height 31
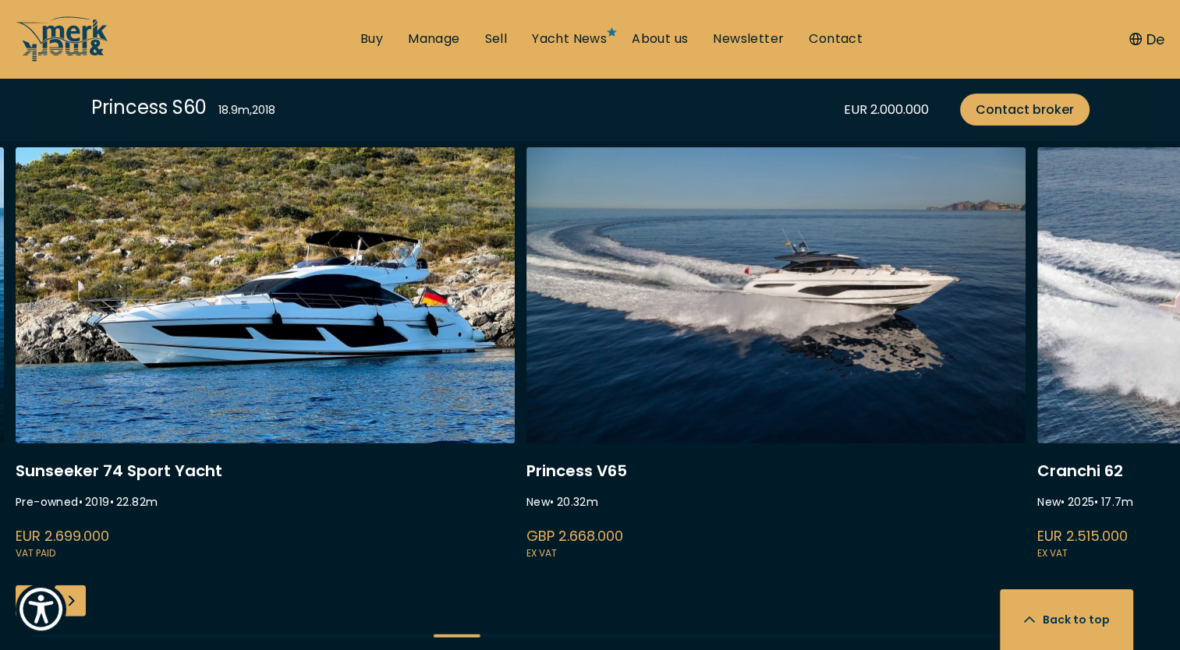
click at [82, 604] on div "Next slide" at bounding box center [70, 601] width 31 height 31
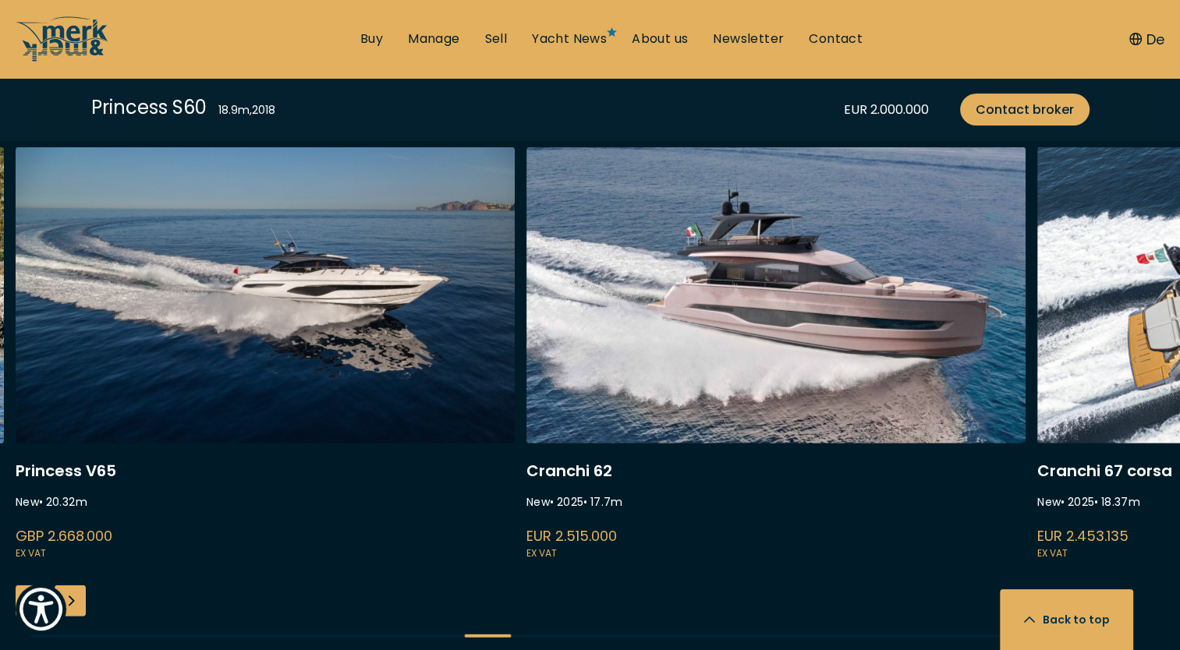
click at [82, 604] on div "Next slide" at bounding box center [70, 601] width 31 height 31
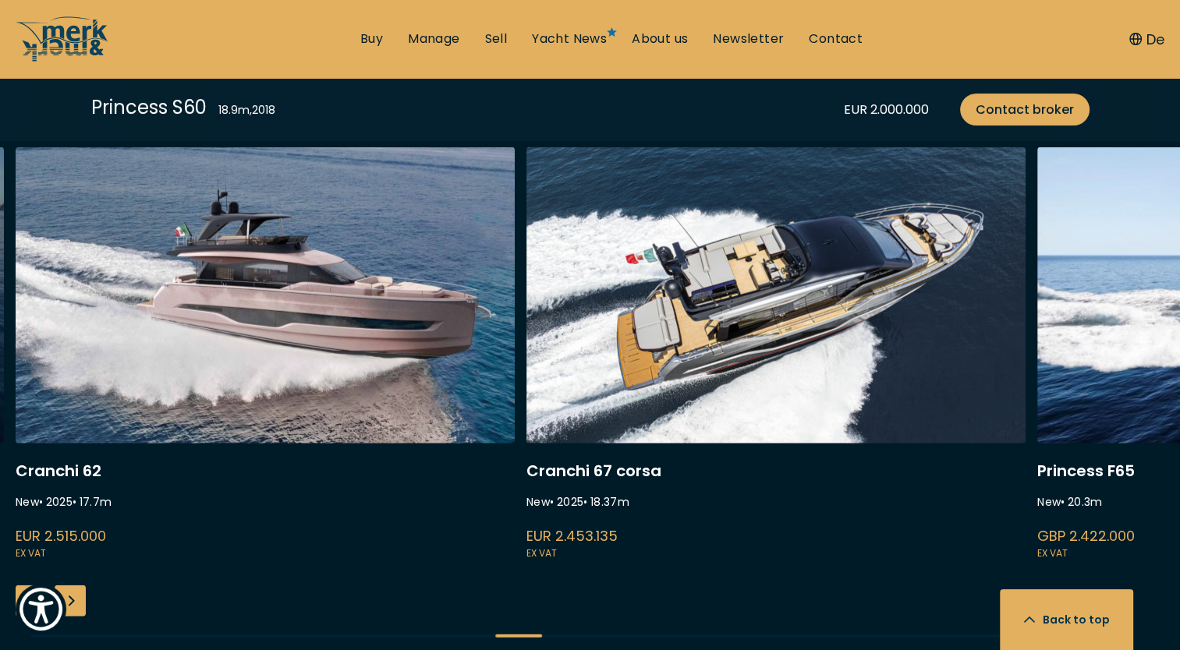
click at [82, 604] on div "Next slide" at bounding box center [70, 601] width 31 height 31
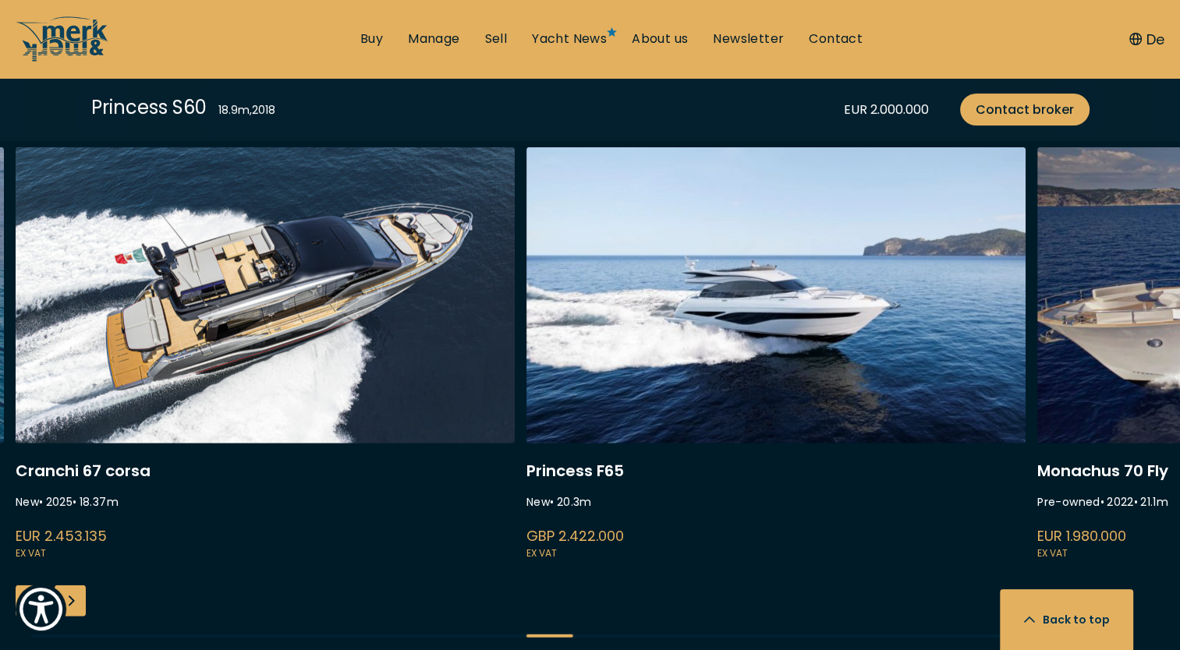
click at [82, 604] on div "Next slide" at bounding box center [70, 601] width 31 height 31
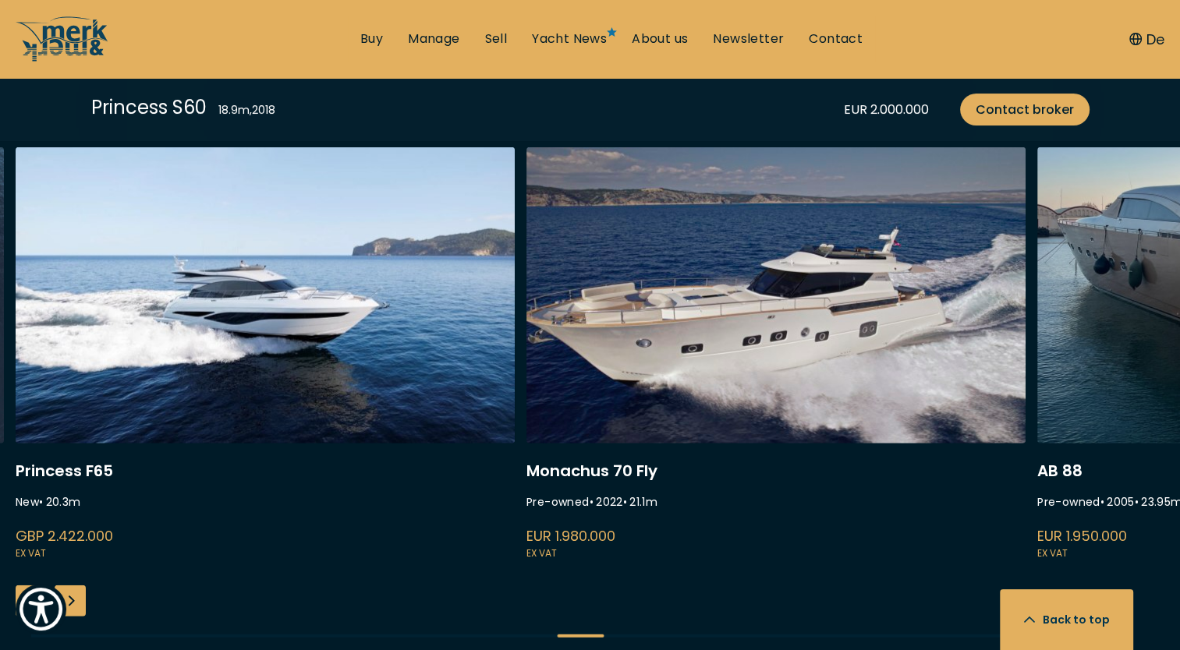
click at [82, 604] on div "Next slide" at bounding box center [70, 601] width 31 height 31
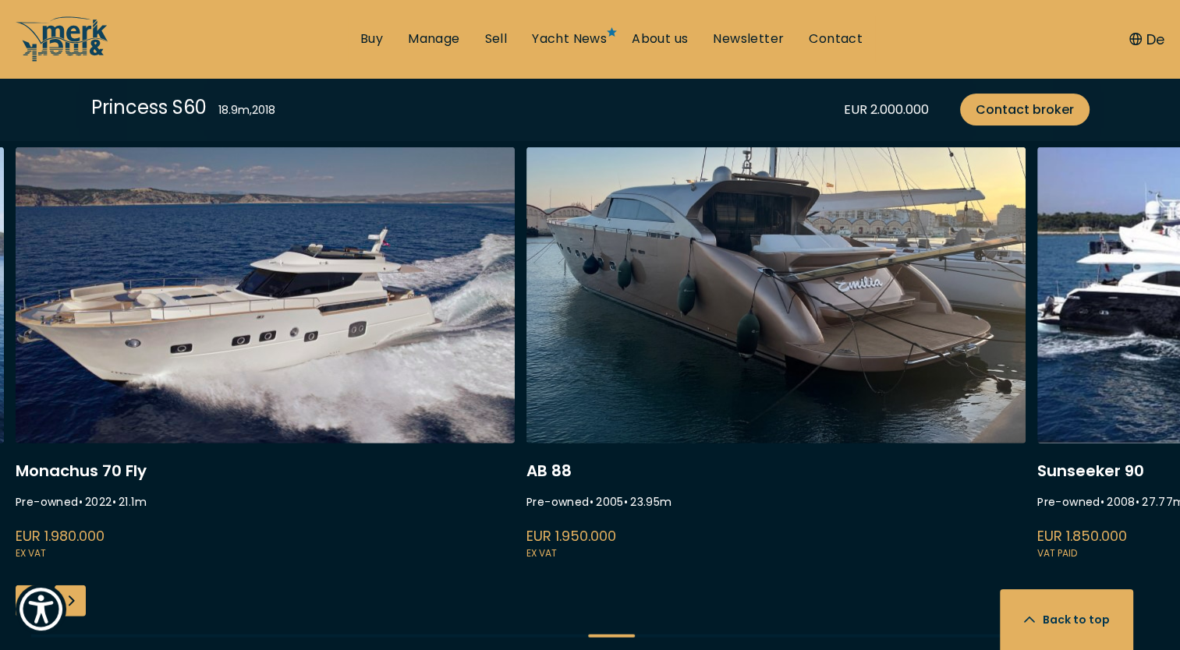
click at [402, 338] on link "monachus 70 fly" at bounding box center [265, 355] width 499 height 416
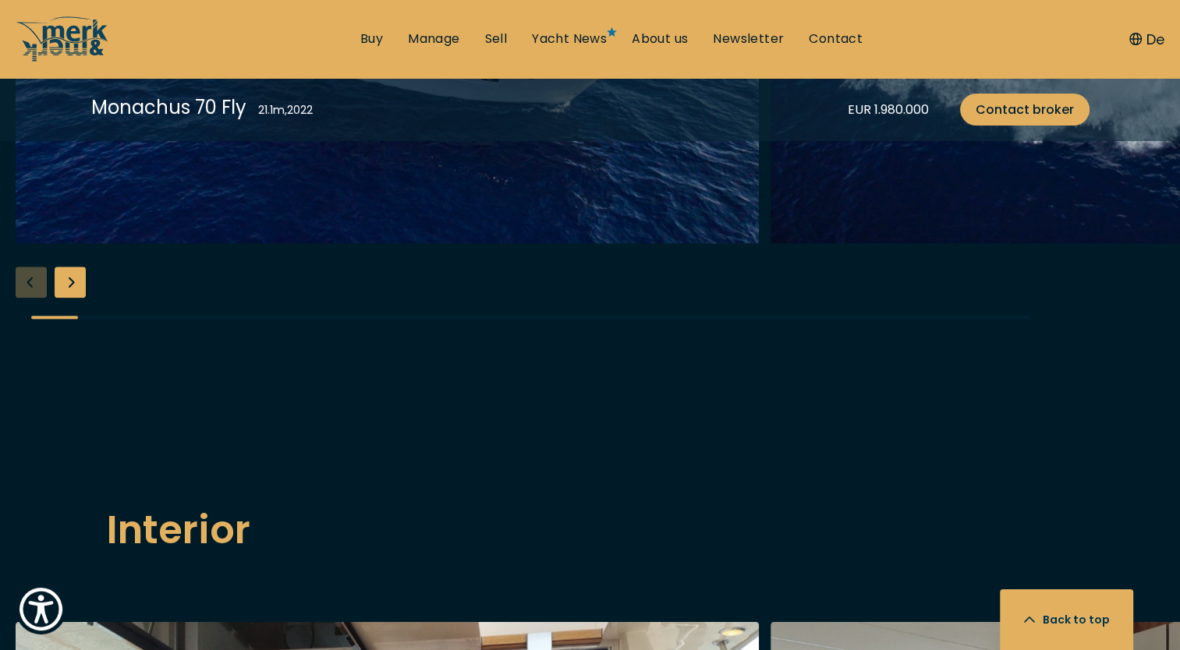
scroll to position [1871, 0]
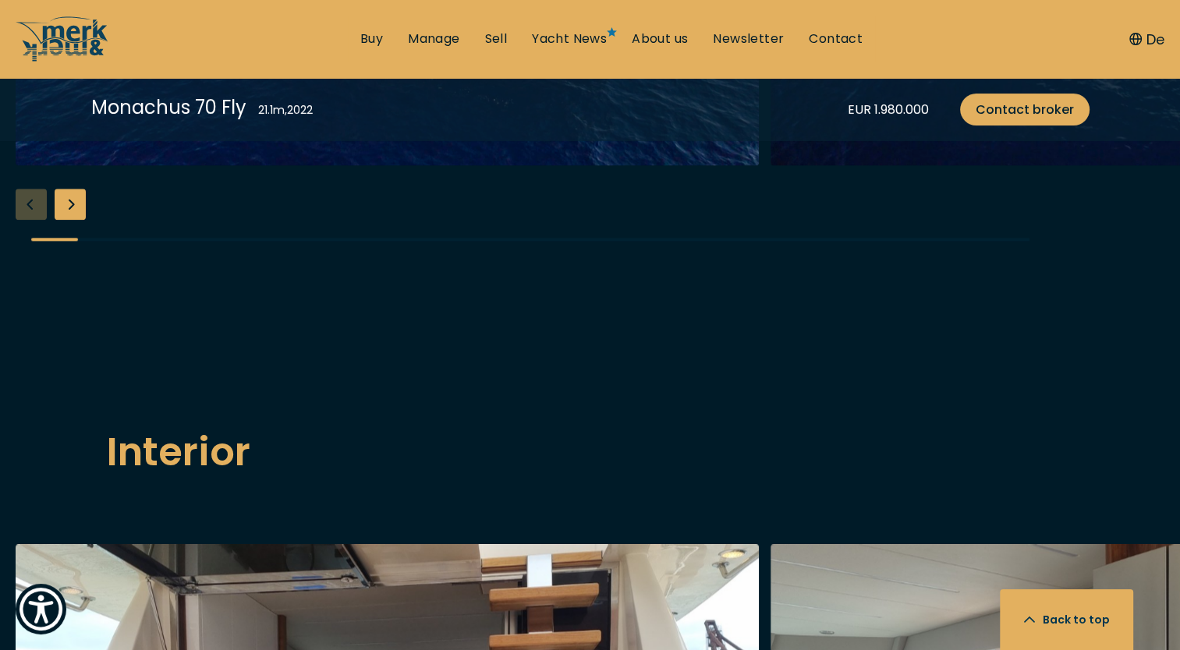
click at [69, 220] on div "Next slide" at bounding box center [70, 204] width 31 height 31
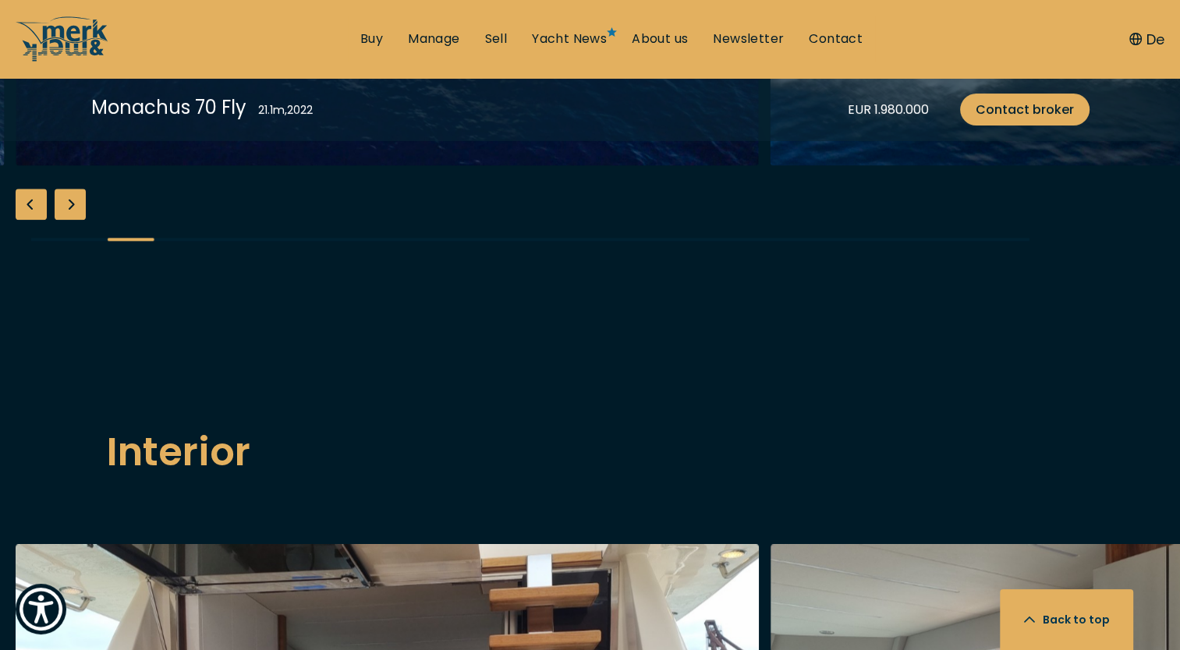
click at [69, 220] on div "Next slide" at bounding box center [70, 204] width 31 height 31
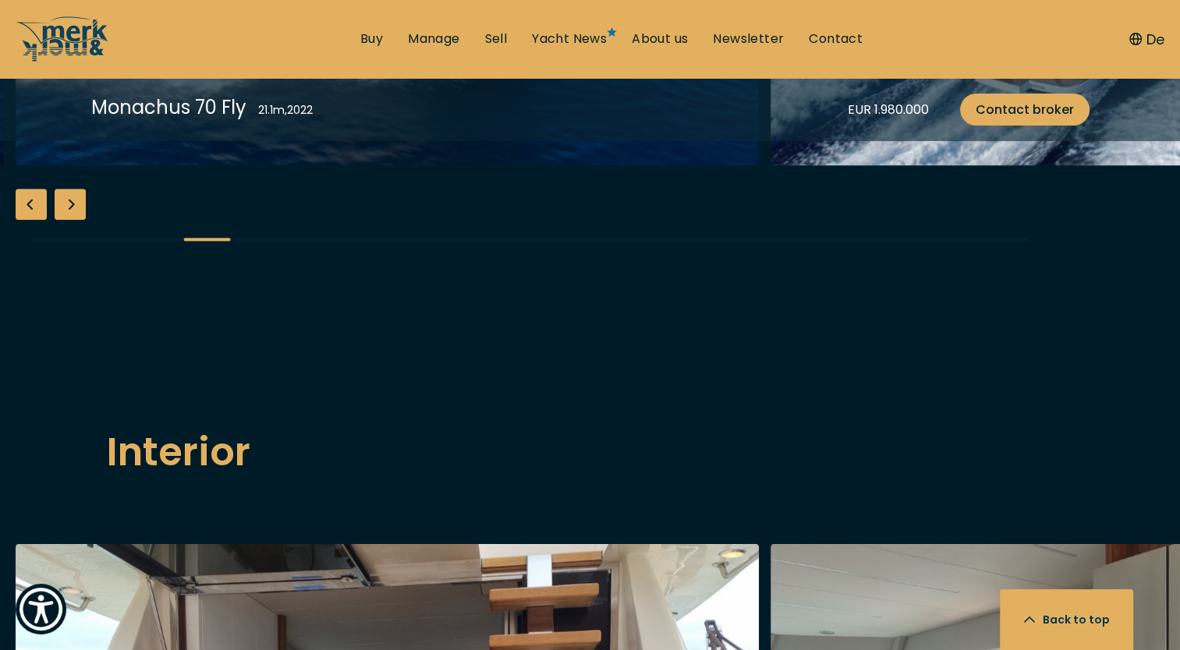
click at [69, 220] on div "Next slide" at bounding box center [70, 204] width 31 height 31
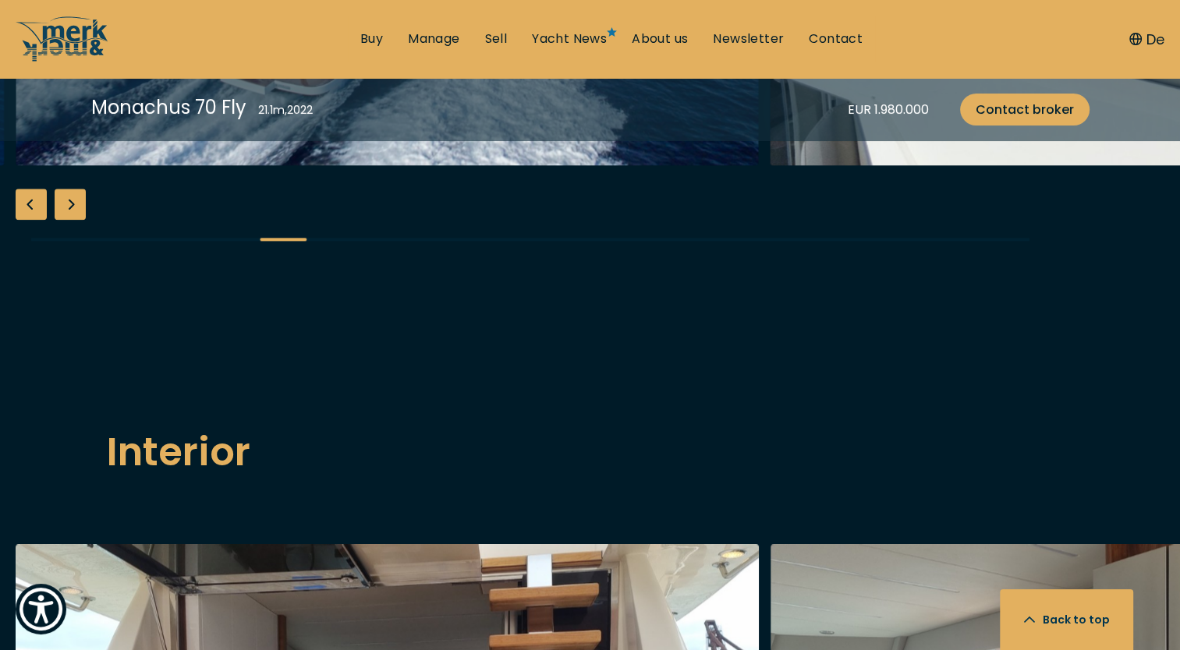
click at [69, 220] on div "Next slide" at bounding box center [70, 204] width 31 height 31
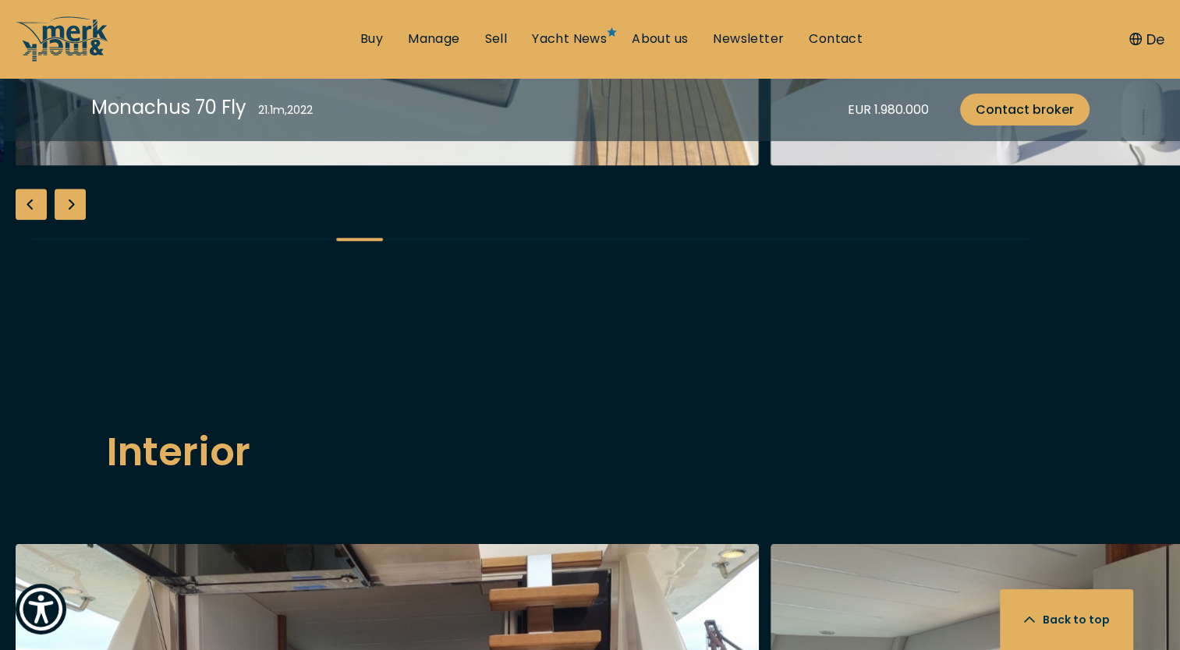
click at [69, 220] on div "Next slide" at bounding box center [70, 204] width 31 height 31
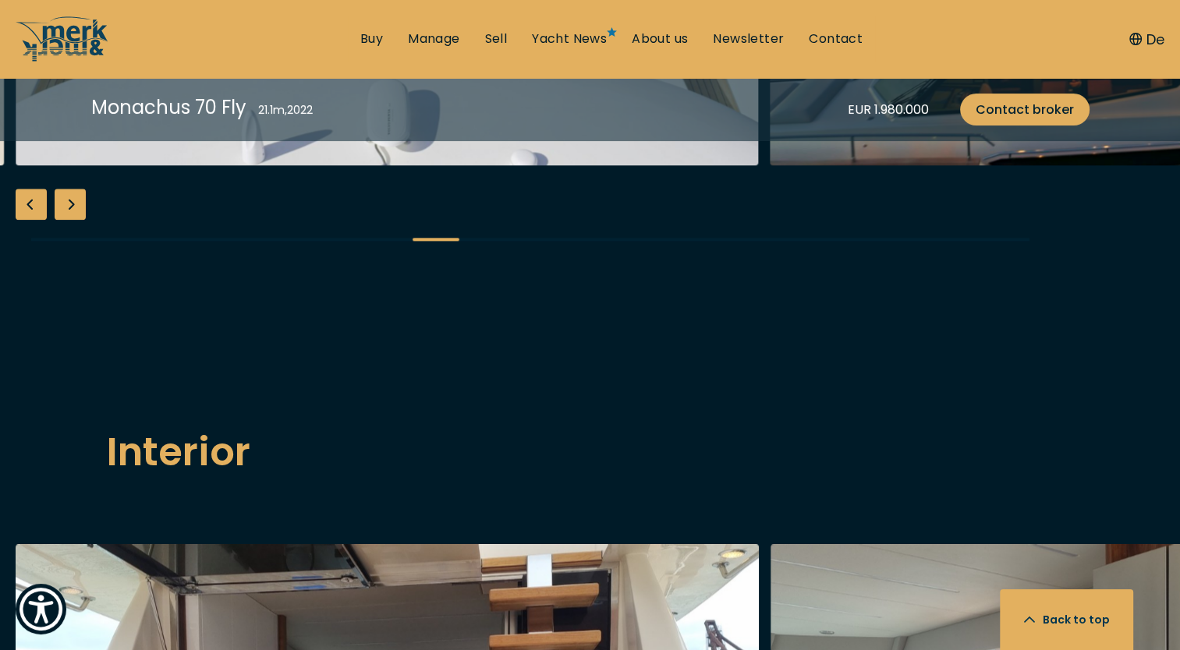
click at [69, 220] on div "Next slide" at bounding box center [70, 204] width 31 height 31
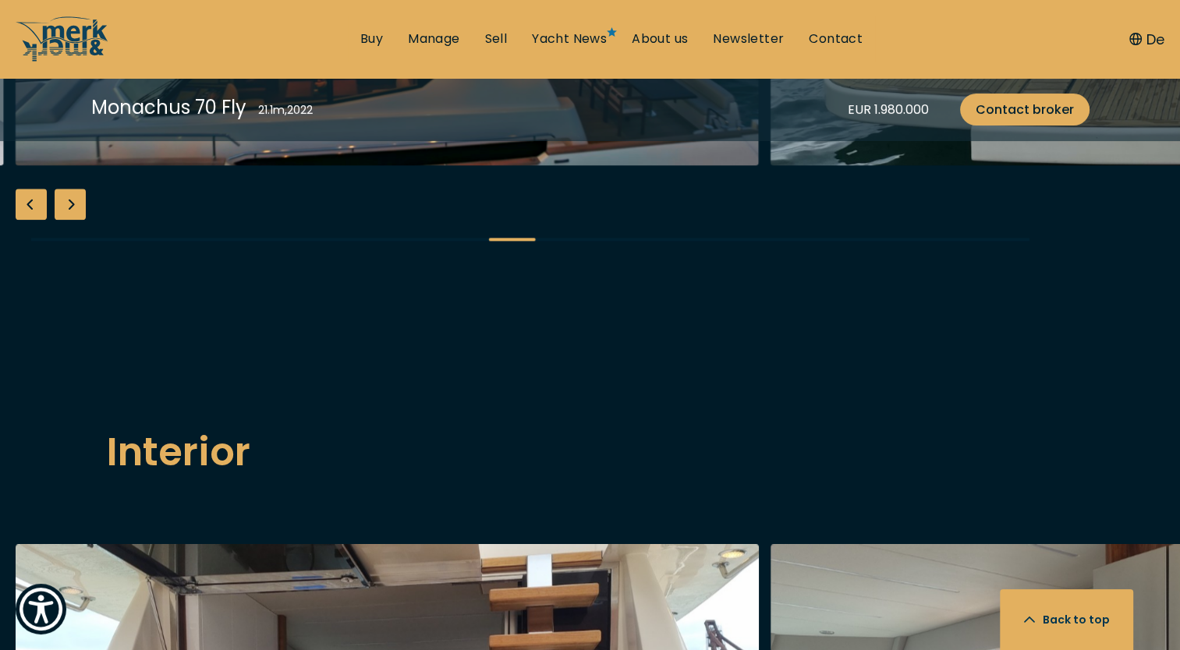
click at [69, 220] on div "Next slide" at bounding box center [70, 204] width 31 height 31
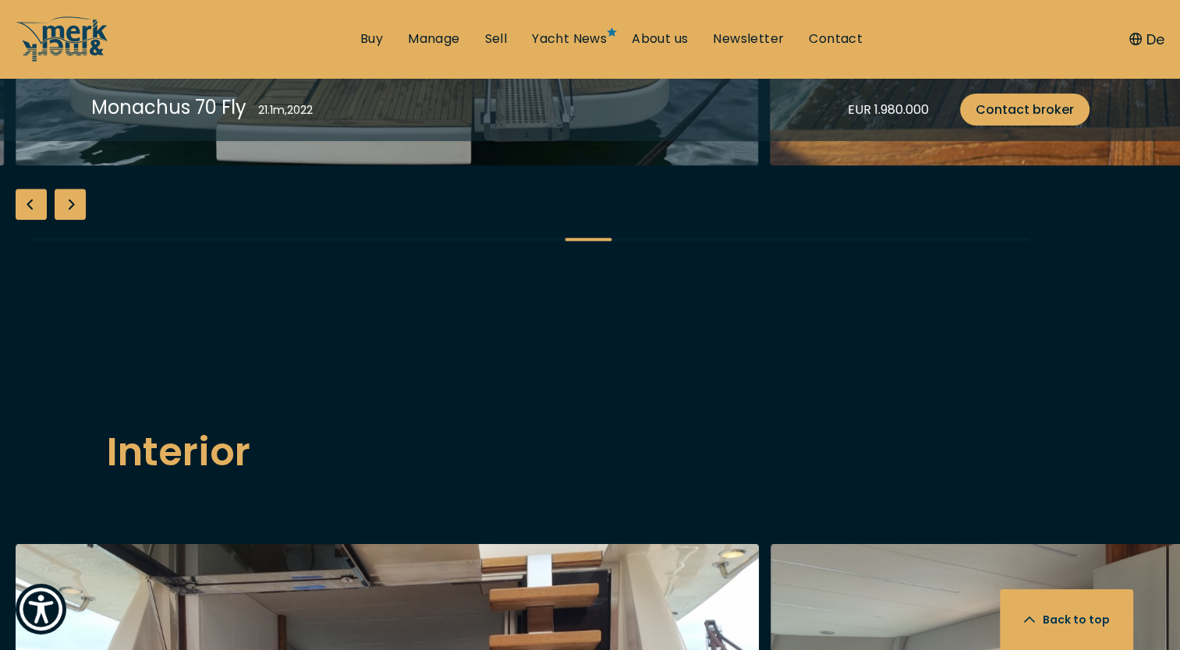
click at [69, 220] on div "Next slide" at bounding box center [70, 204] width 31 height 31
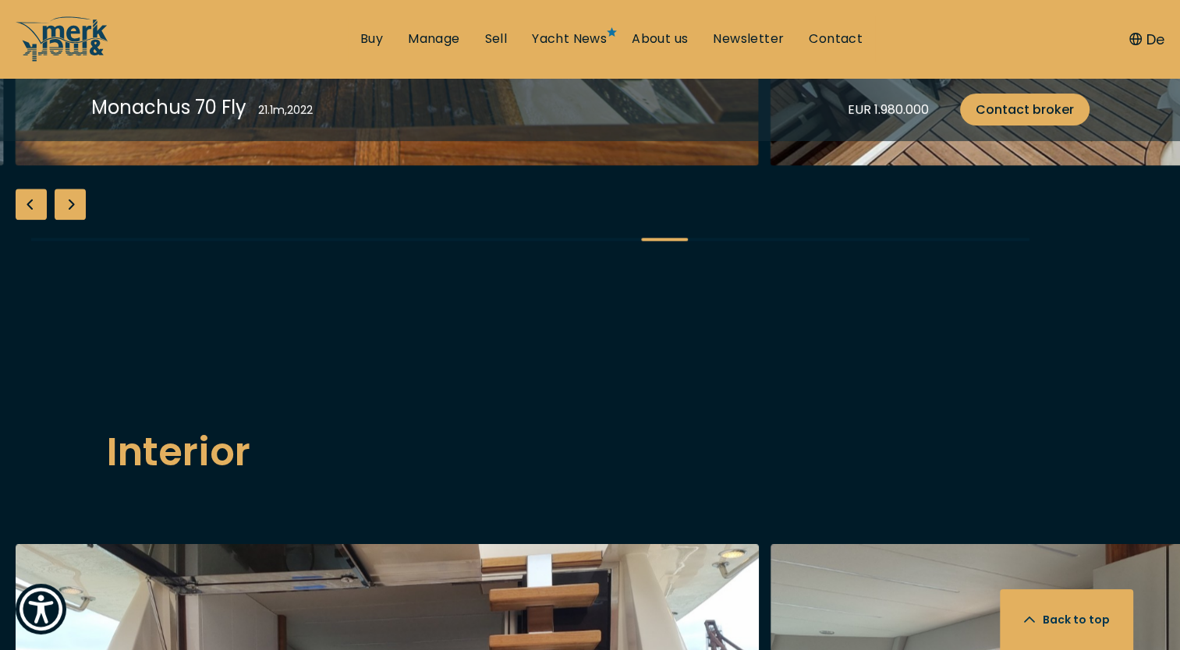
click at [28, 220] on div "Previous slide" at bounding box center [31, 204] width 31 height 31
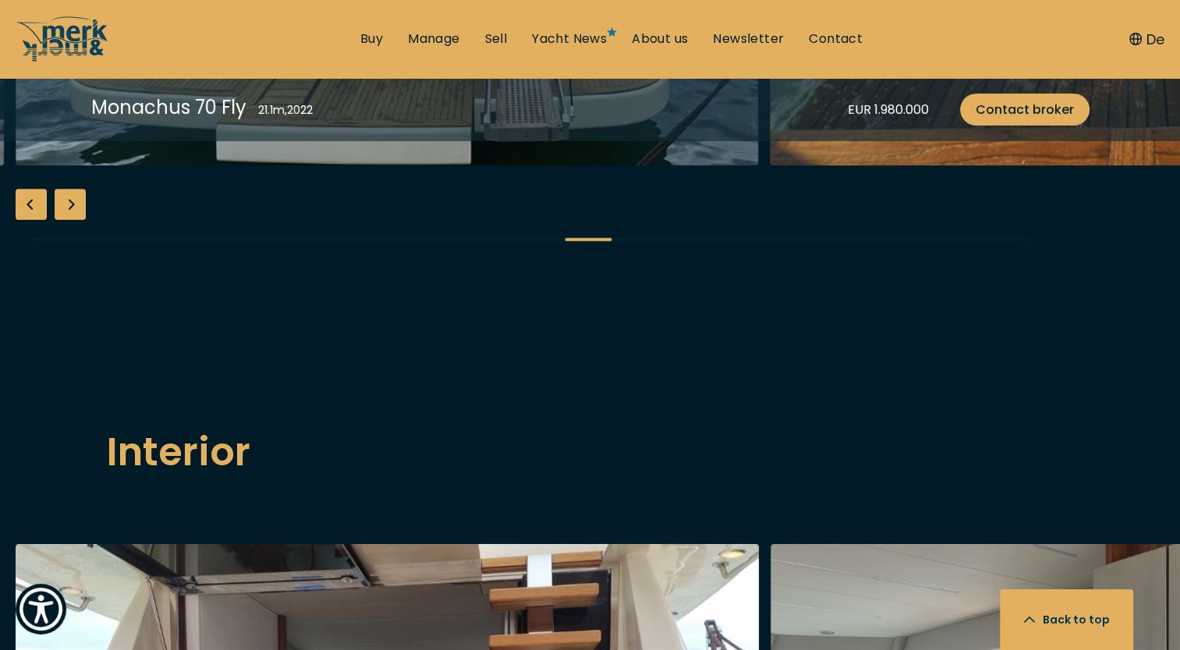
click at [76, 220] on div "Next slide" at bounding box center [70, 204] width 31 height 31
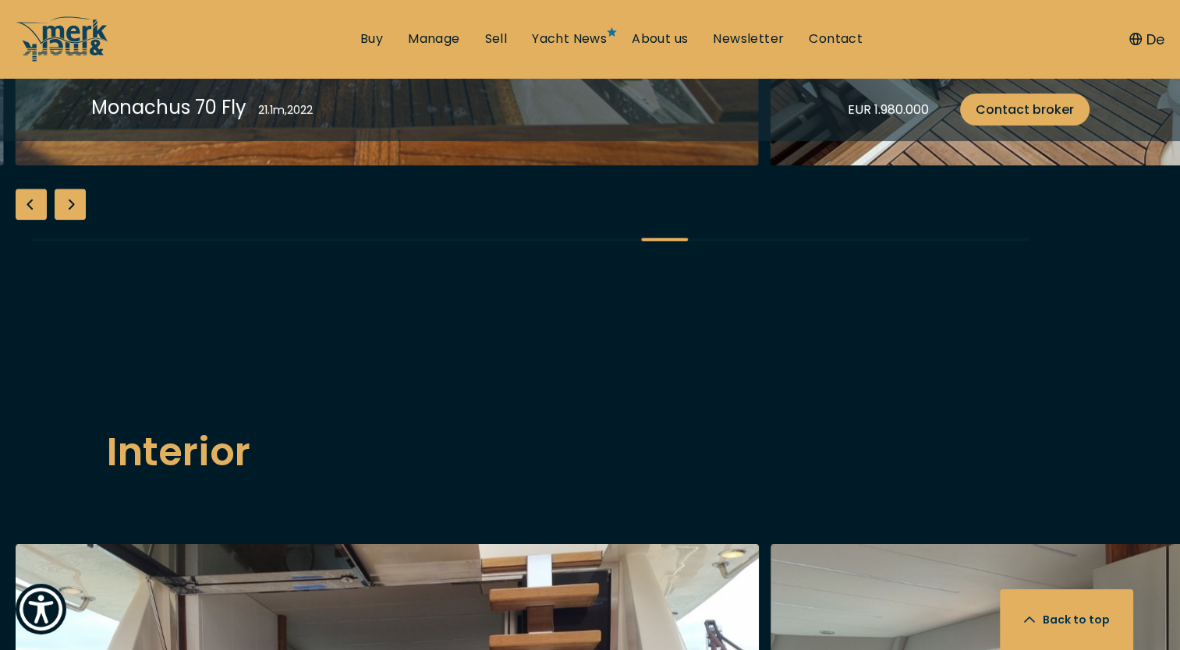
click at [77, 220] on div "Next slide" at bounding box center [70, 204] width 31 height 31
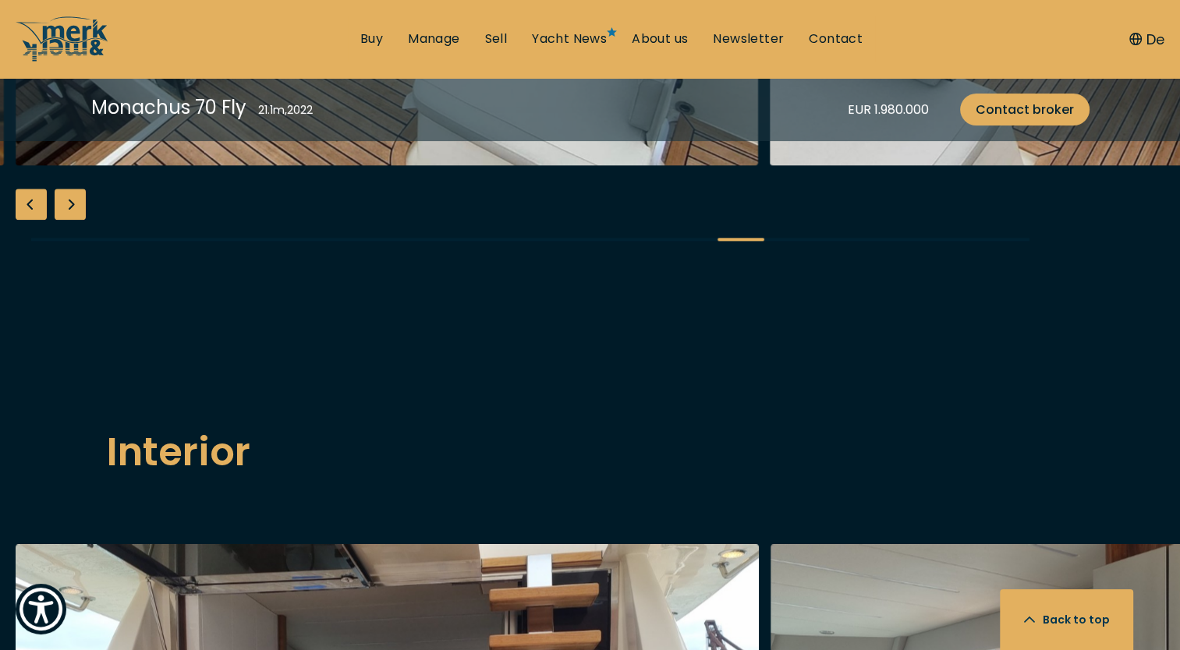
click at [77, 220] on div "Next slide" at bounding box center [70, 204] width 31 height 31
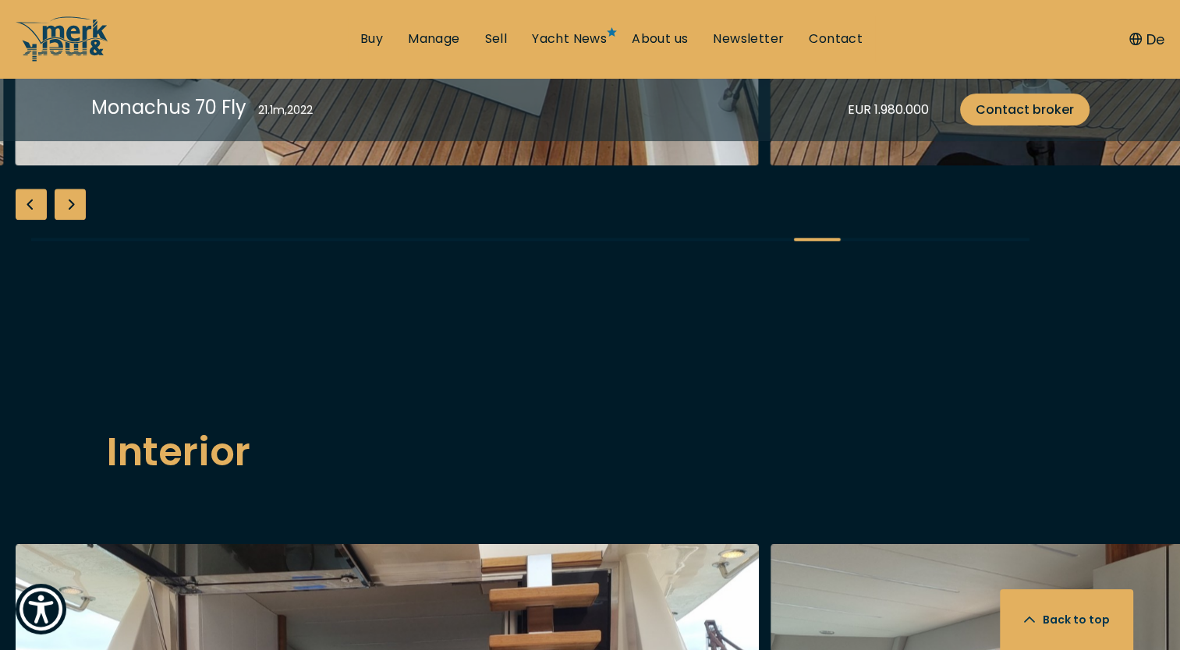
click at [77, 220] on div "Next slide" at bounding box center [70, 204] width 31 height 31
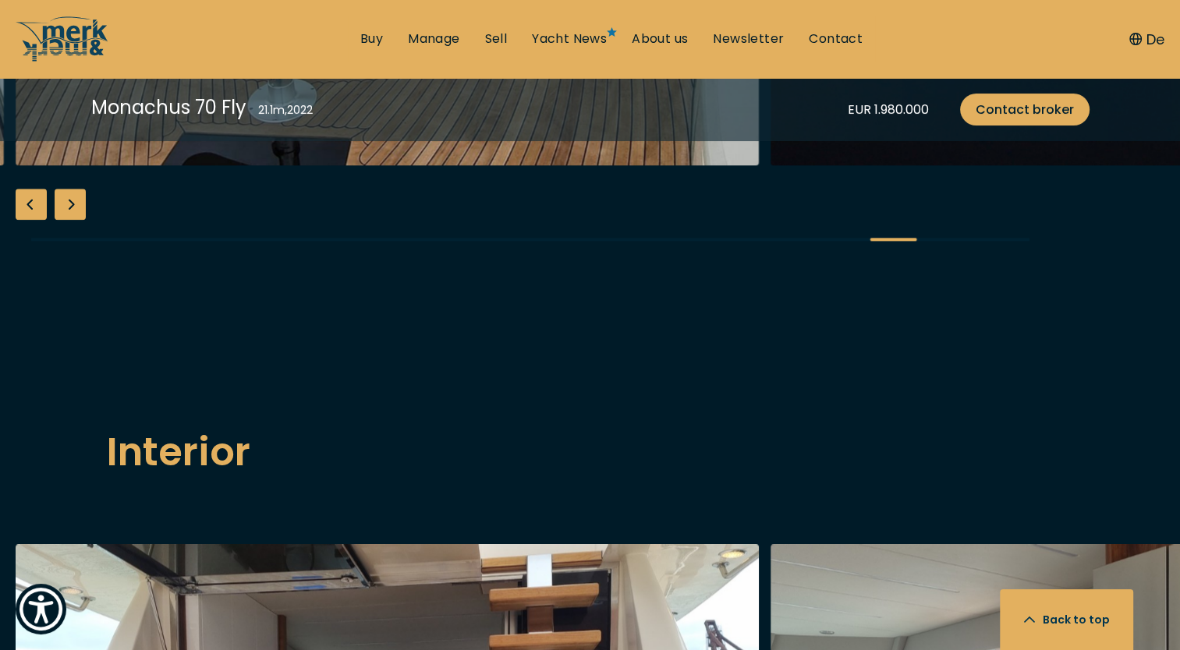
click at [77, 220] on div "Next slide" at bounding box center [70, 204] width 31 height 31
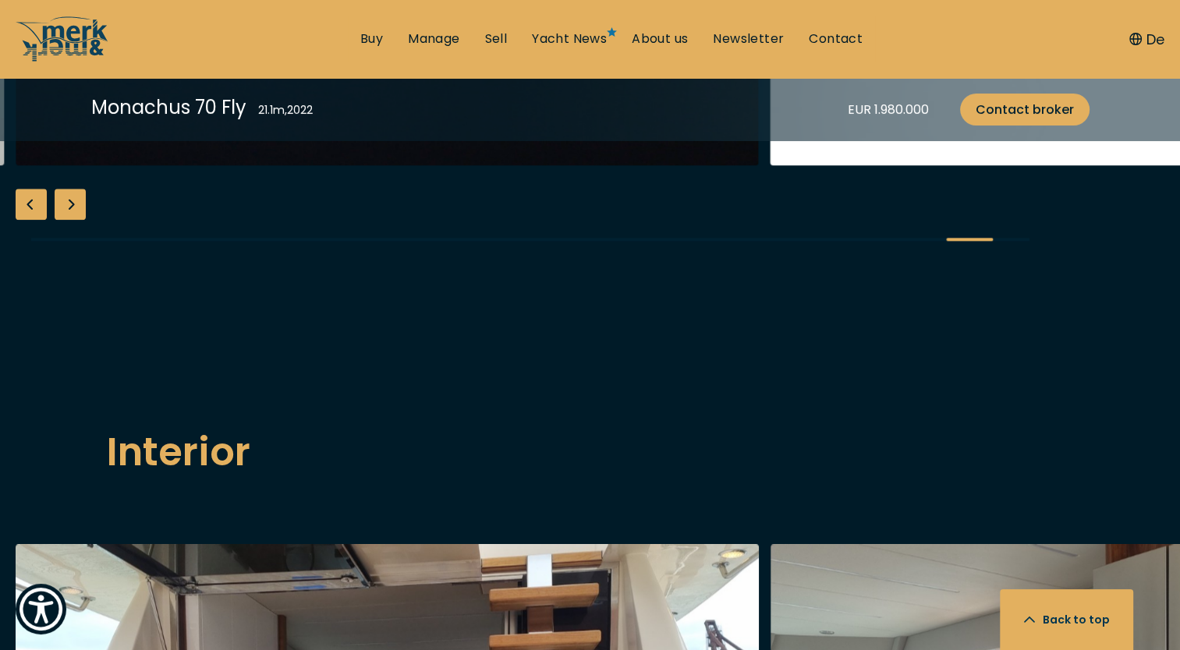
click at [77, 220] on div "Next slide" at bounding box center [70, 204] width 31 height 31
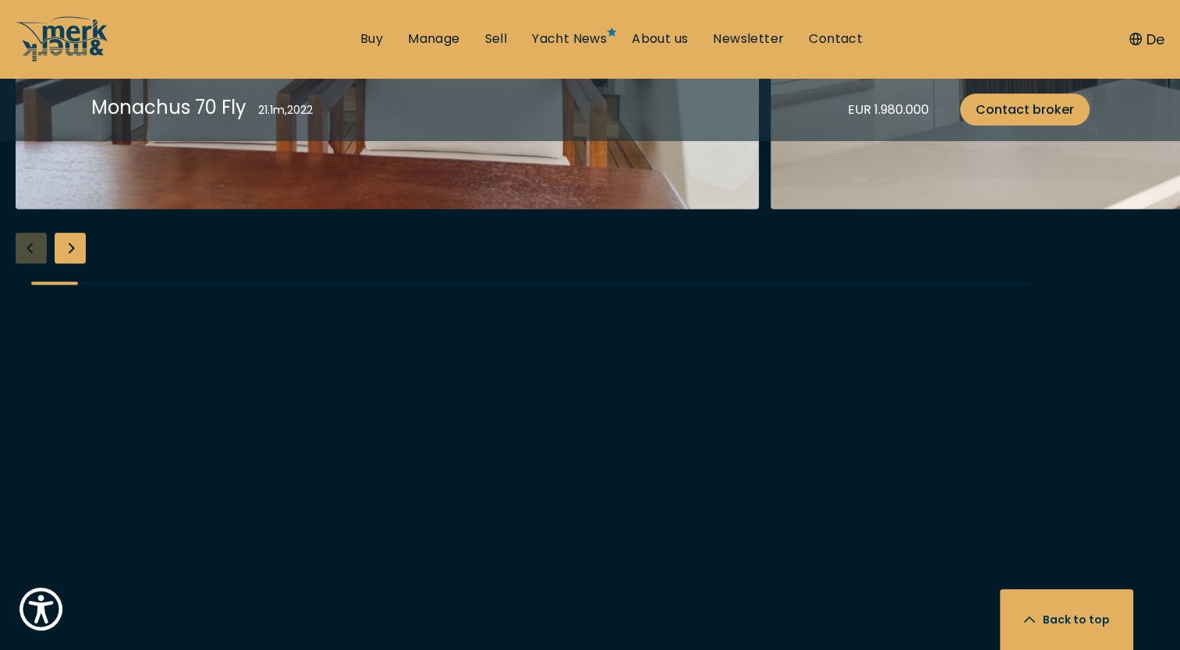
scroll to position [2729, 0]
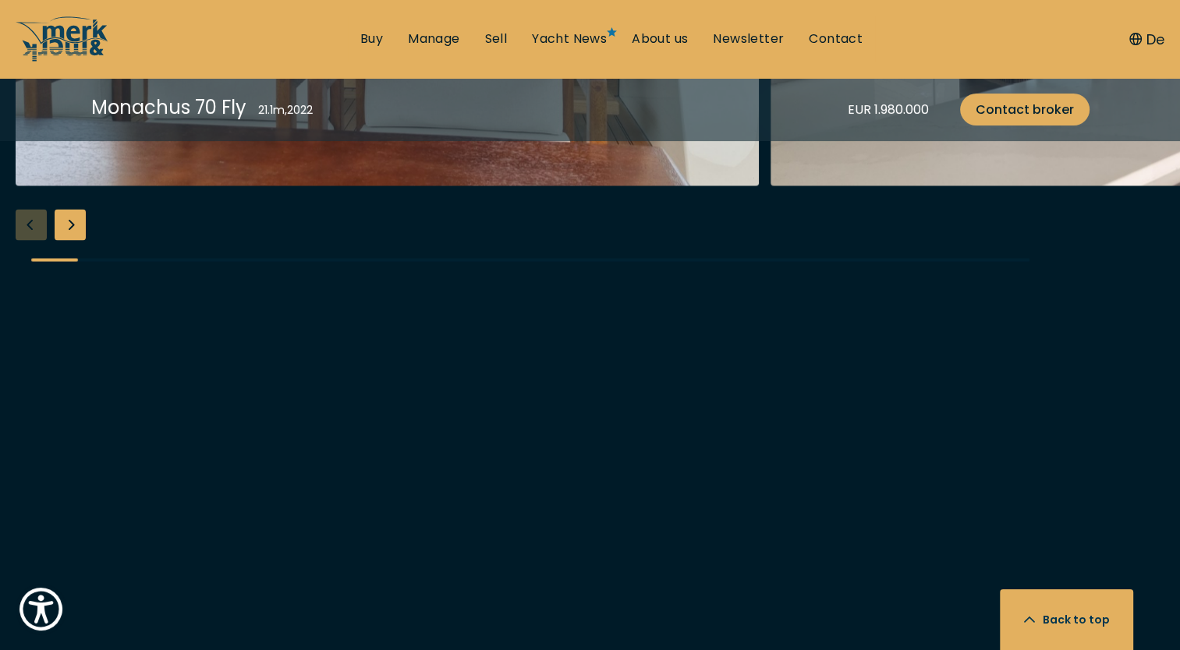
click at [78, 240] on div "Next slide" at bounding box center [70, 224] width 31 height 31
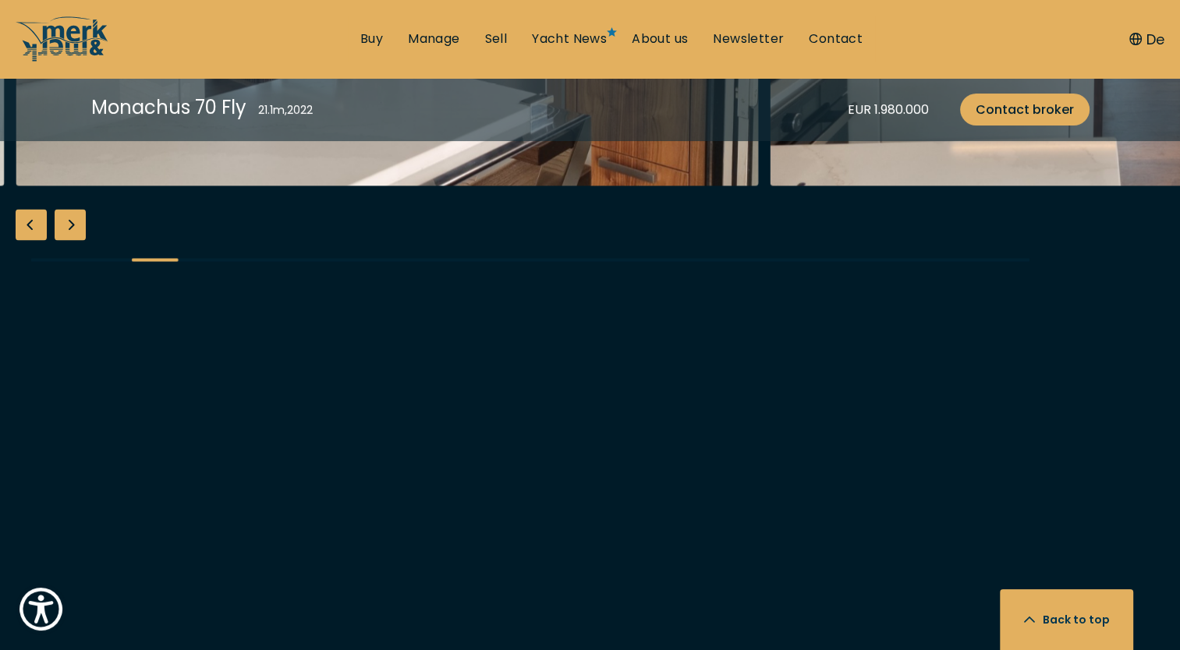
click at [78, 240] on div "Next slide" at bounding box center [70, 224] width 31 height 31
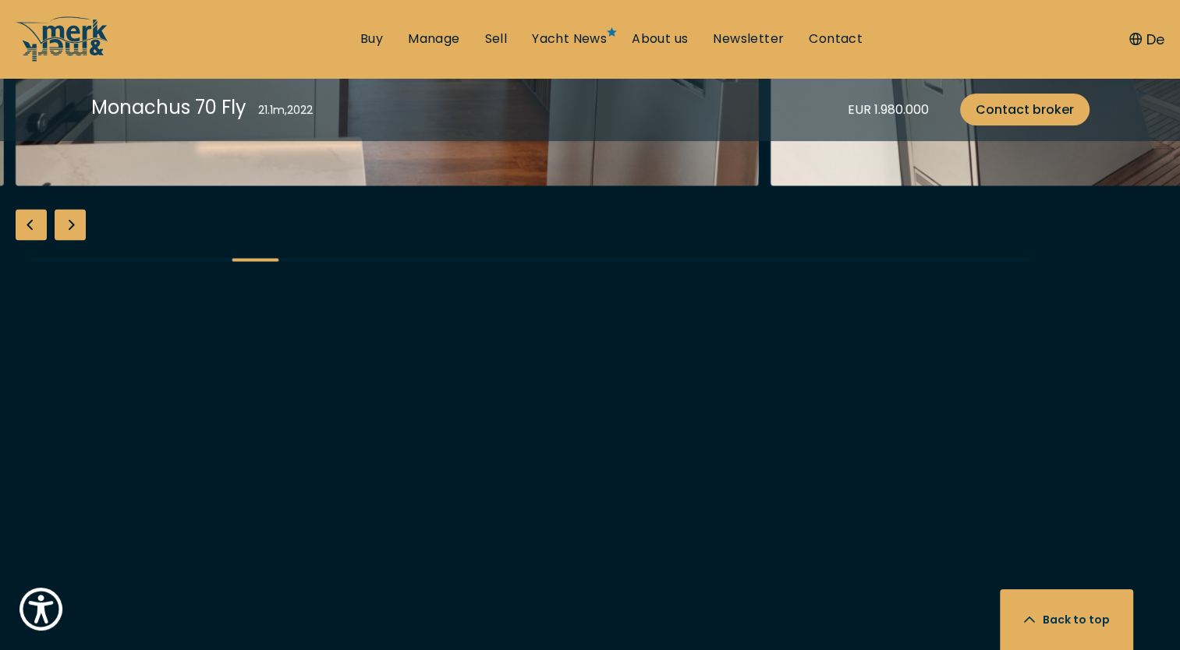
click at [78, 240] on div "Next slide" at bounding box center [70, 224] width 31 height 31
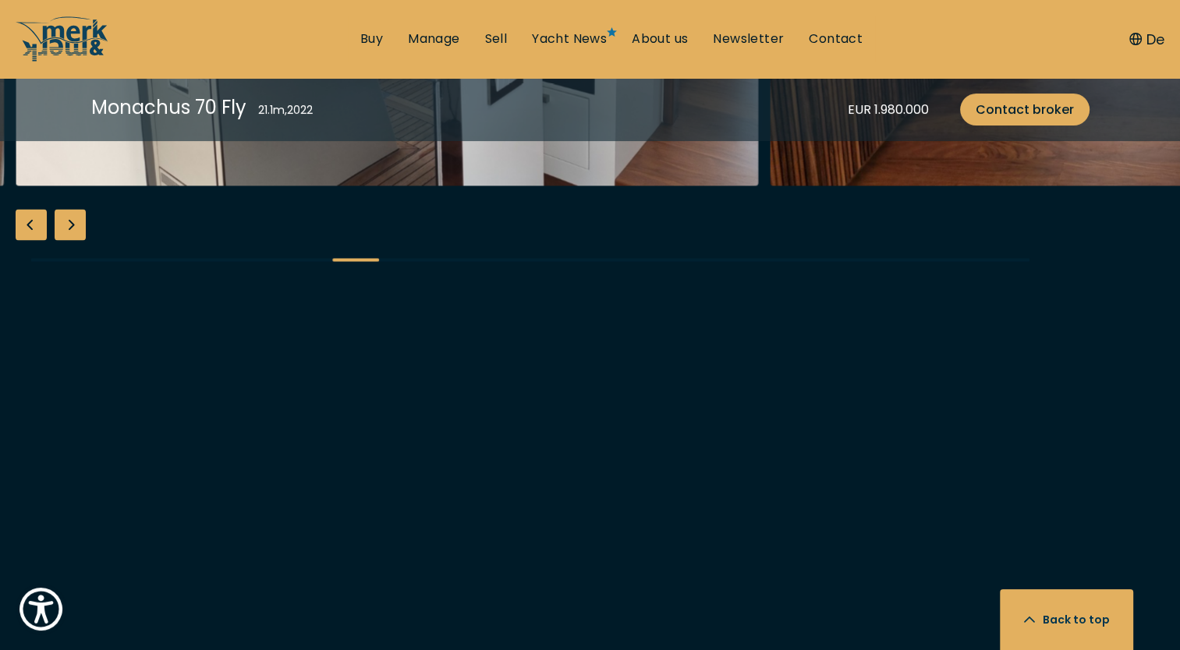
click at [78, 240] on div "Next slide" at bounding box center [70, 224] width 31 height 31
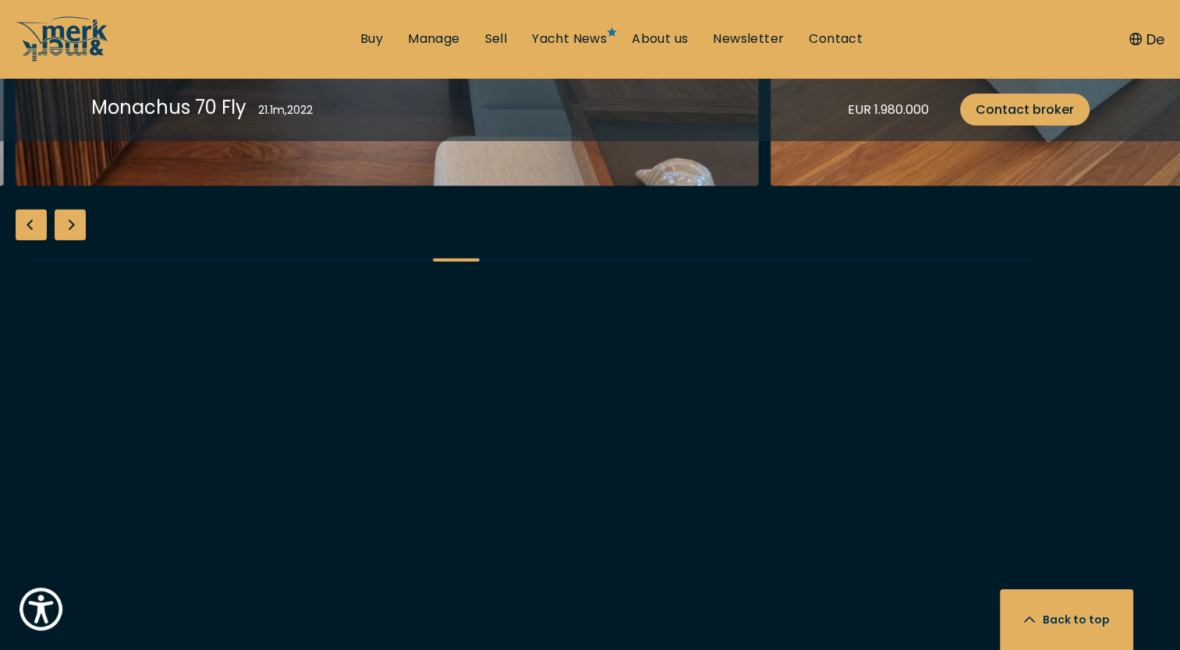
click at [78, 240] on div "Next slide" at bounding box center [70, 224] width 31 height 31
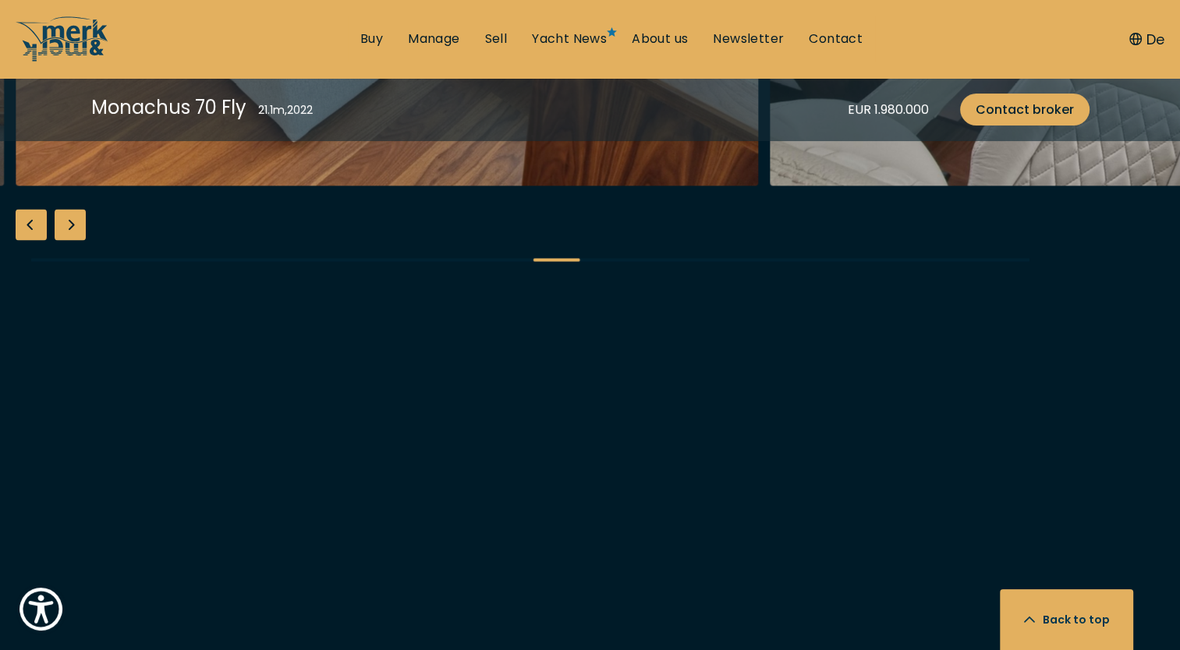
click at [78, 240] on div "Next slide" at bounding box center [70, 224] width 31 height 31
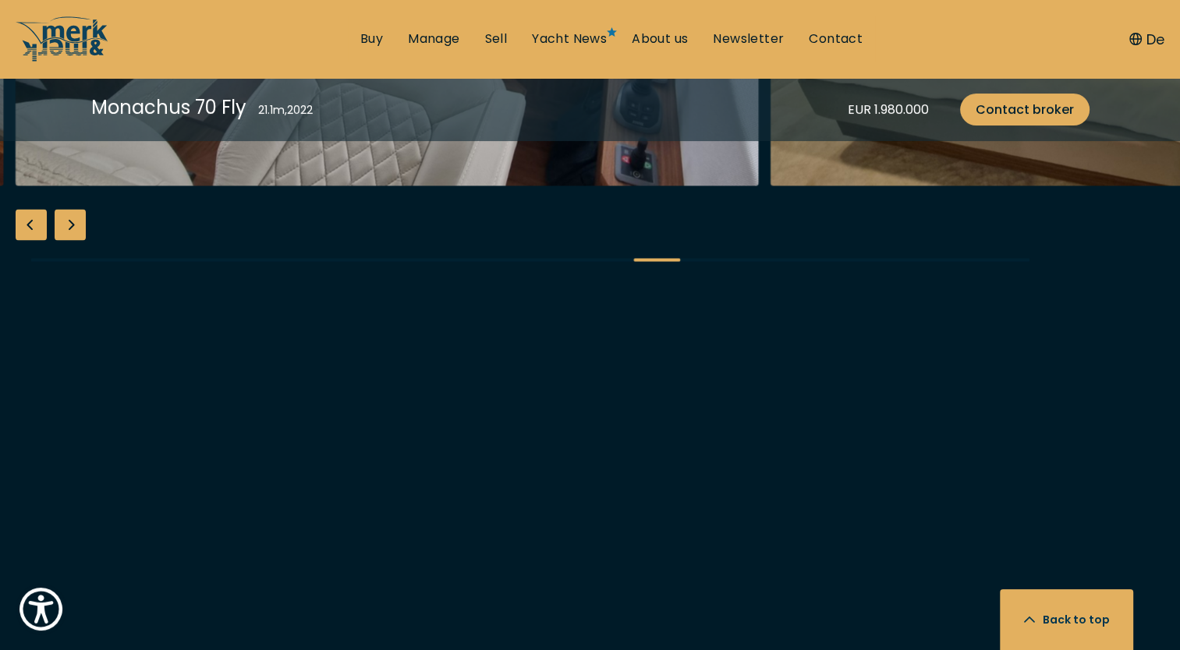
click at [78, 240] on div "Next slide" at bounding box center [70, 224] width 31 height 31
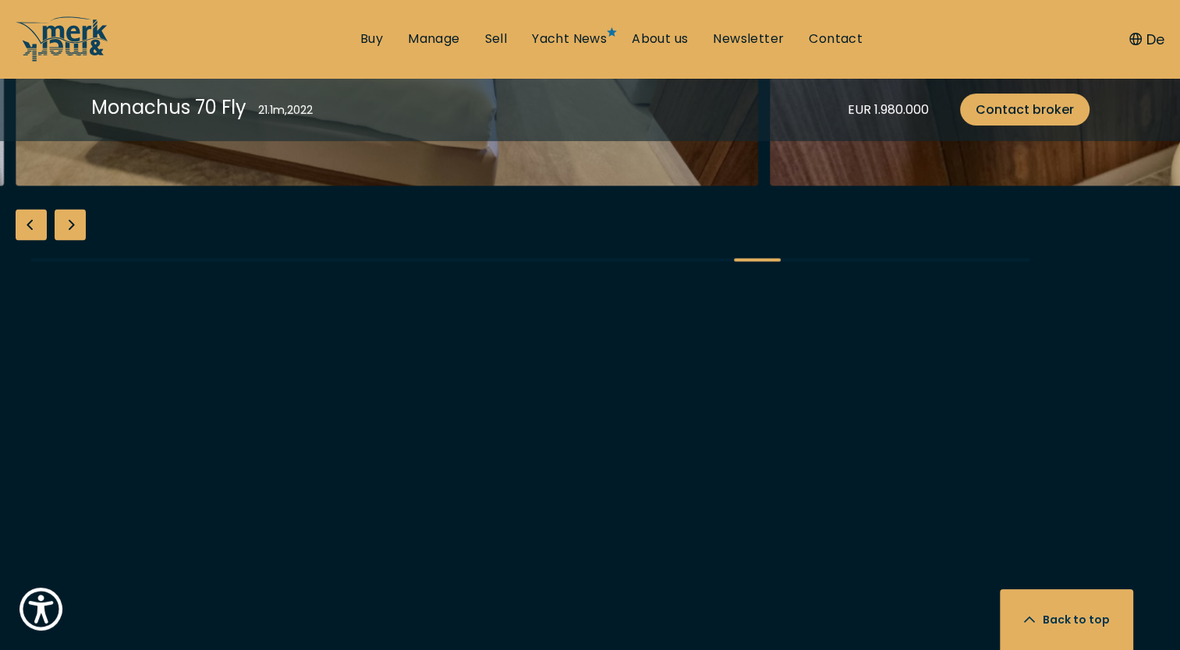
click at [78, 240] on div "Next slide" at bounding box center [70, 224] width 31 height 31
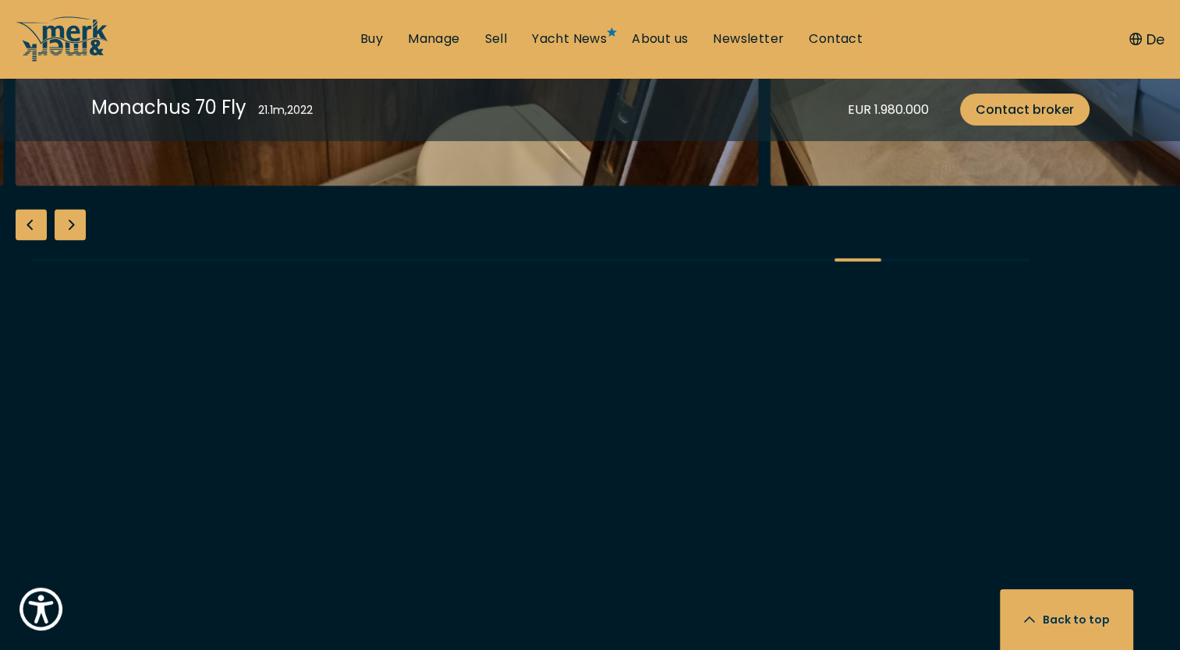
click at [78, 240] on div "Next slide" at bounding box center [70, 224] width 31 height 31
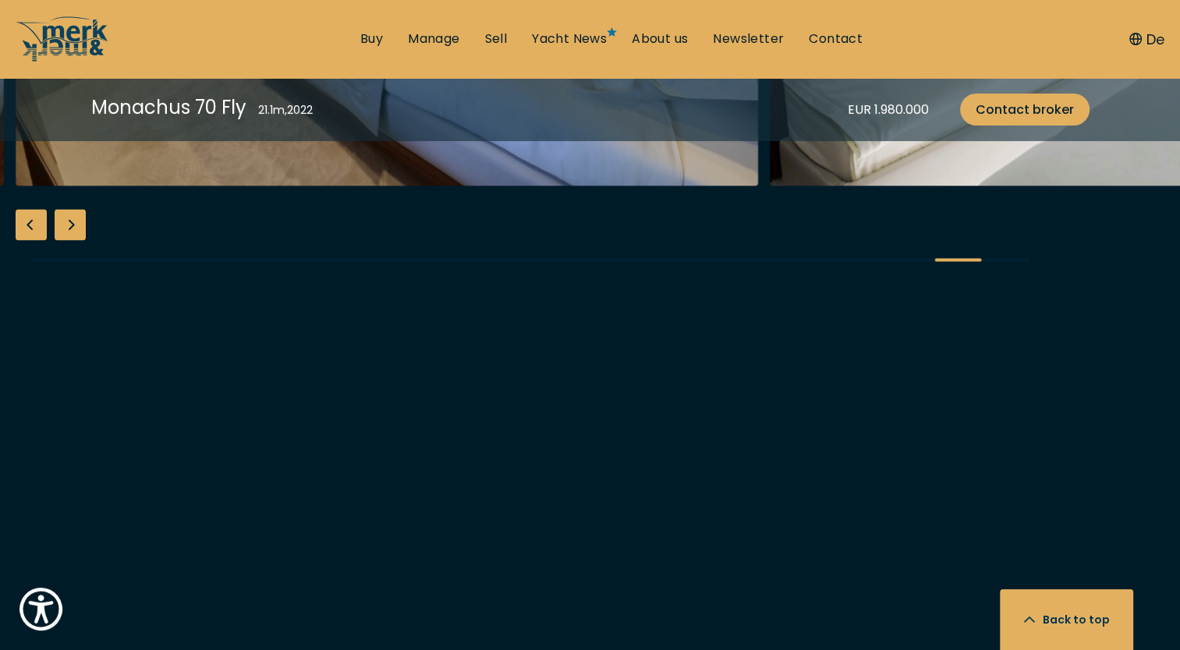
click at [78, 240] on div "Next slide" at bounding box center [70, 224] width 31 height 31
